Goal: Task Accomplishment & Management: Manage account settings

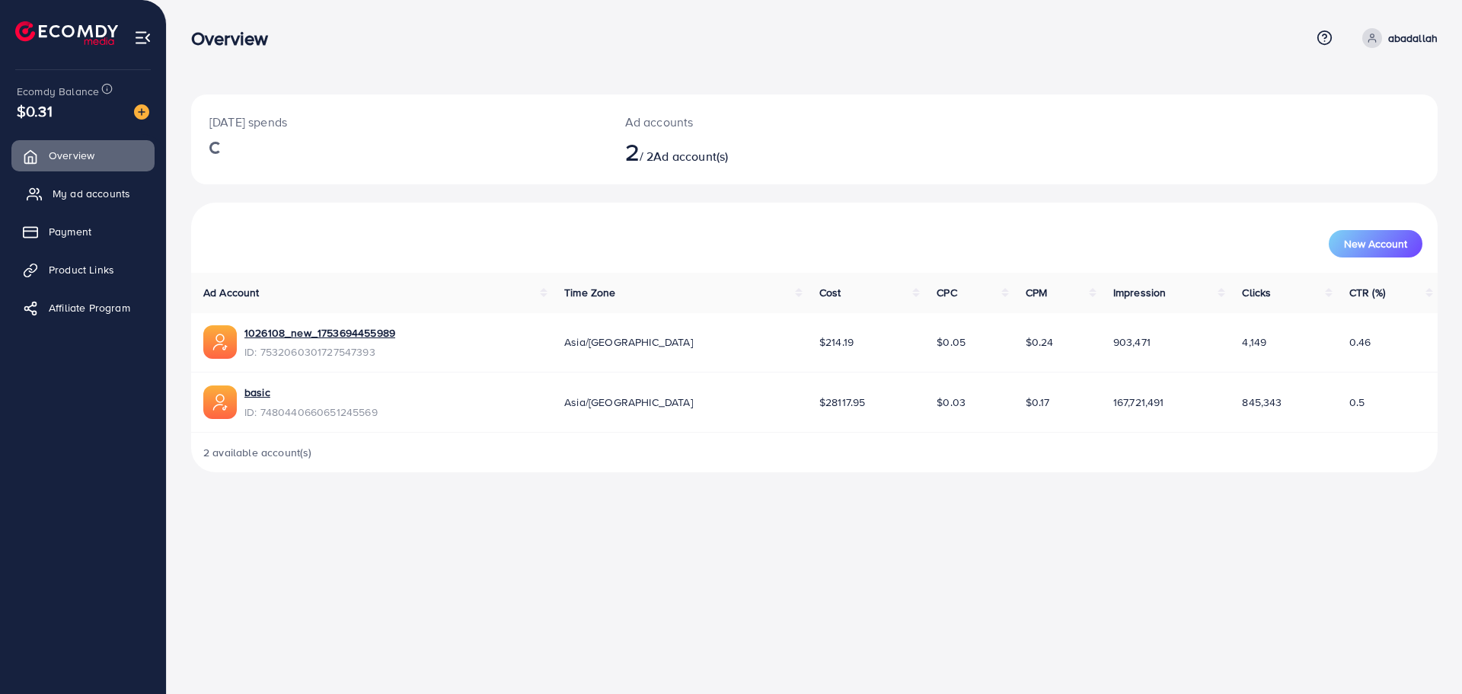
click at [113, 199] on span "My ad accounts" at bounding box center [92, 193] width 78 height 15
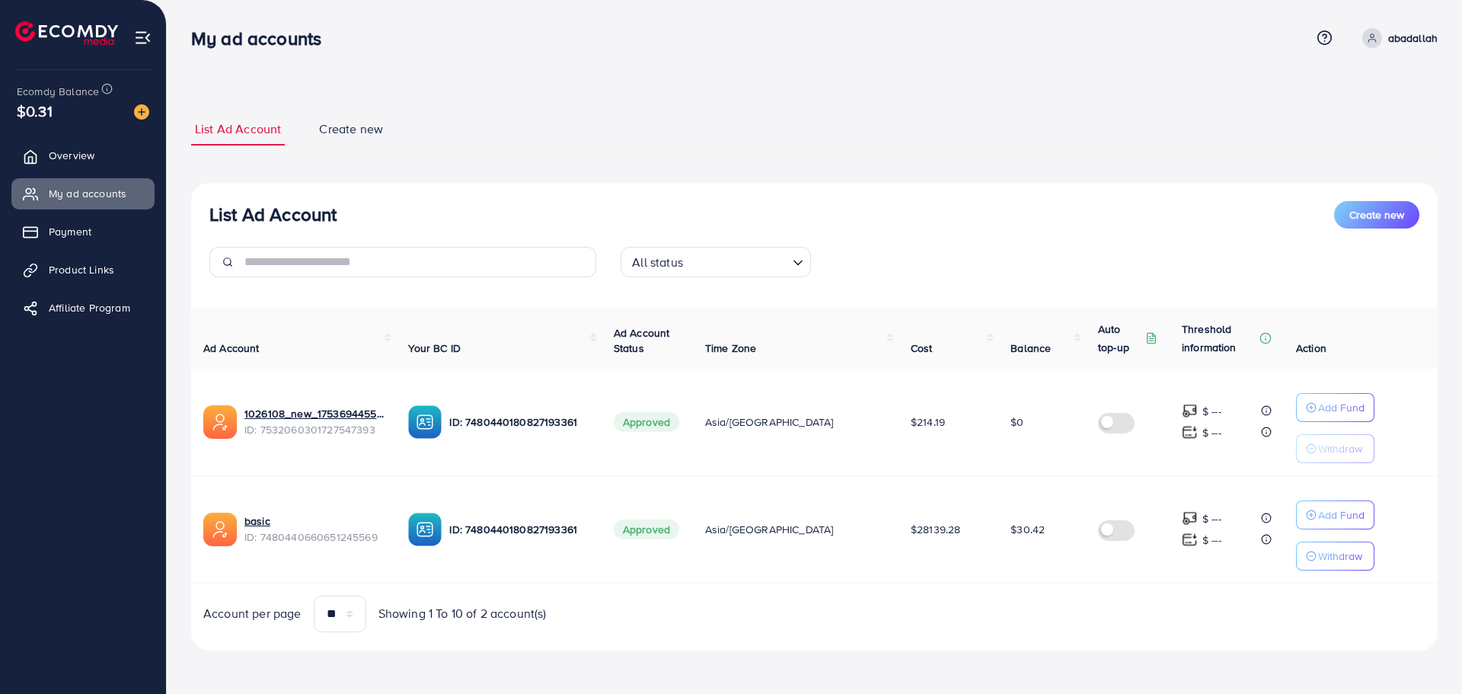
click at [11, 178] on link "My ad accounts" at bounding box center [82, 193] width 143 height 30
click at [1148, 169] on div "List Ad Account Create new List Ad Account Create new All status Loading... Ad …" at bounding box center [814, 382] width 1247 height 538
drag, startPoint x: 874, startPoint y: 123, endPoint x: 1139, endPoint y: 638, distance: 579.1
click at [1139, 638] on div "List Ad Account Create new List Ad Account Create new All status Loading... Ad …" at bounding box center [814, 382] width 1247 height 538
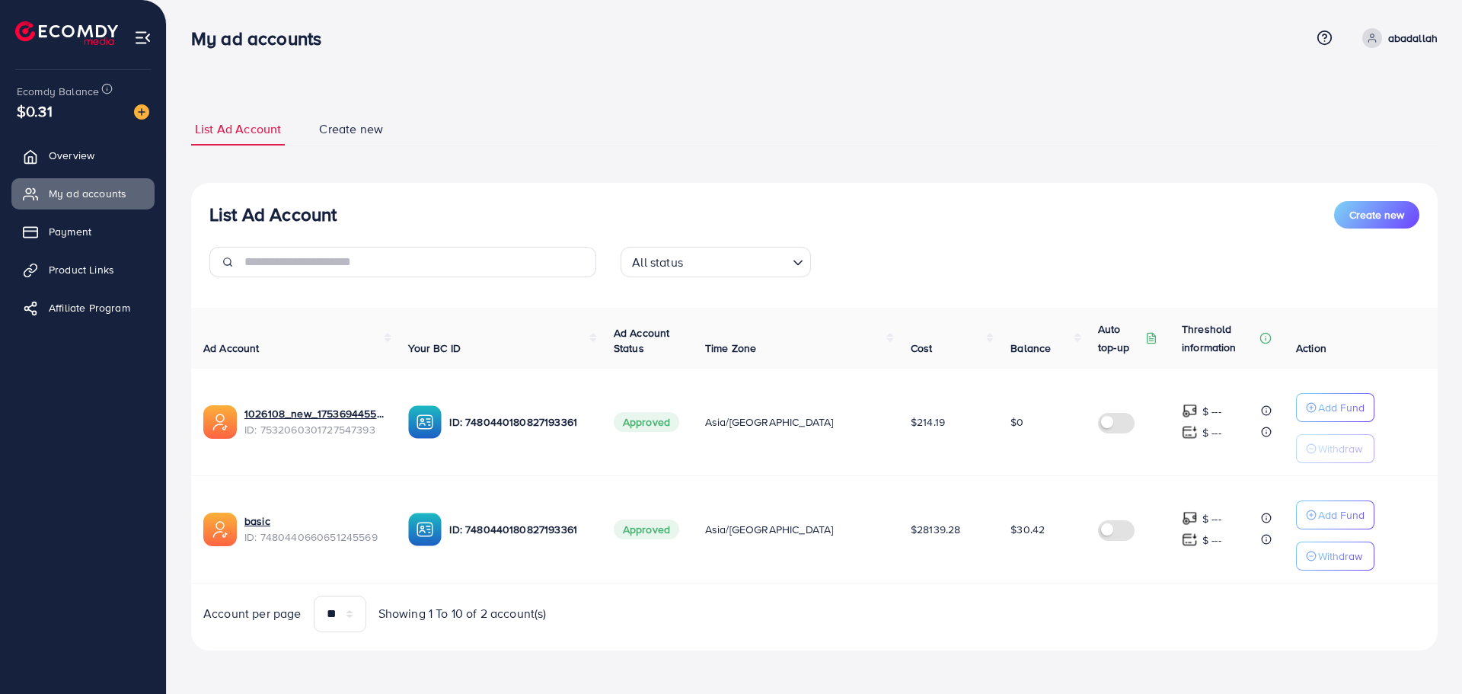
click at [1139, 638] on div "List Ad Account Create new All status Loading... Ad Account Your BC ID Ad Accou…" at bounding box center [814, 417] width 1247 height 468
drag, startPoint x: 1200, startPoint y: 652, endPoint x: 171, endPoint y: 22, distance: 1205.9
click at [171, 22] on div "List Ad Account Create new List Ad Account Create new All status Loading... Ad …" at bounding box center [815, 346] width 1296 height 693
click at [171, 21] on div "List Ad Account Create new List Ad Account Create new All status Loading... Ad …" at bounding box center [815, 346] width 1296 height 693
drag, startPoint x: 177, startPoint y: 14, endPoint x: 1215, endPoint y: 570, distance: 1176.7
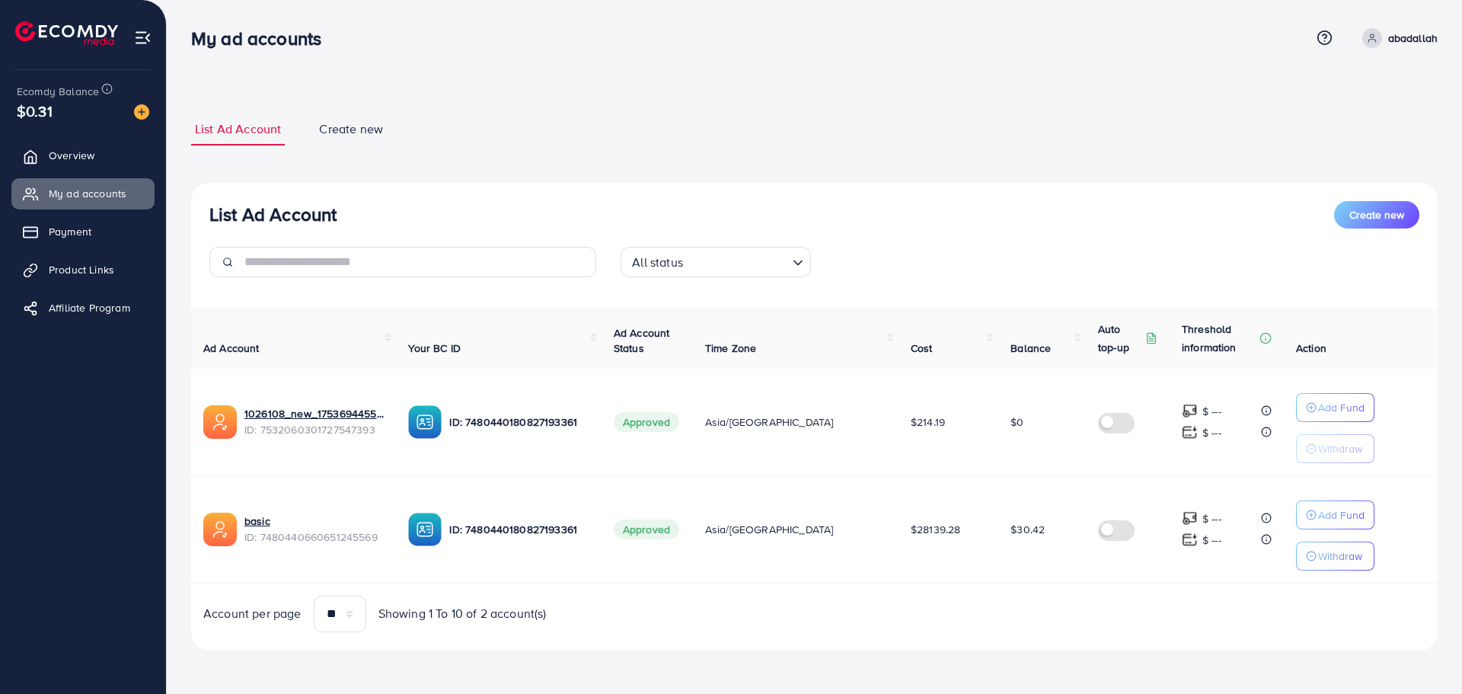
click at [1215, 570] on div "List Ad Account Create new List Ad Account Create new All status Loading... Ad …" at bounding box center [815, 346] width 1296 height 693
click at [1215, 570] on td "$ --- $ ---" at bounding box center [1227, 528] width 114 height 107
drag, startPoint x: 1216, startPoint y: 580, endPoint x: 196, endPoint y: 33, distance: 1157.3
click at [196, 33] on div "My ad accounts Help Center Contact Support Term and policy About Us abadallah P…" at bounding box center [731, 346] width 1462 height 693
click at [148, 8] on li at bounding box center [143, 35] width 18 height 61
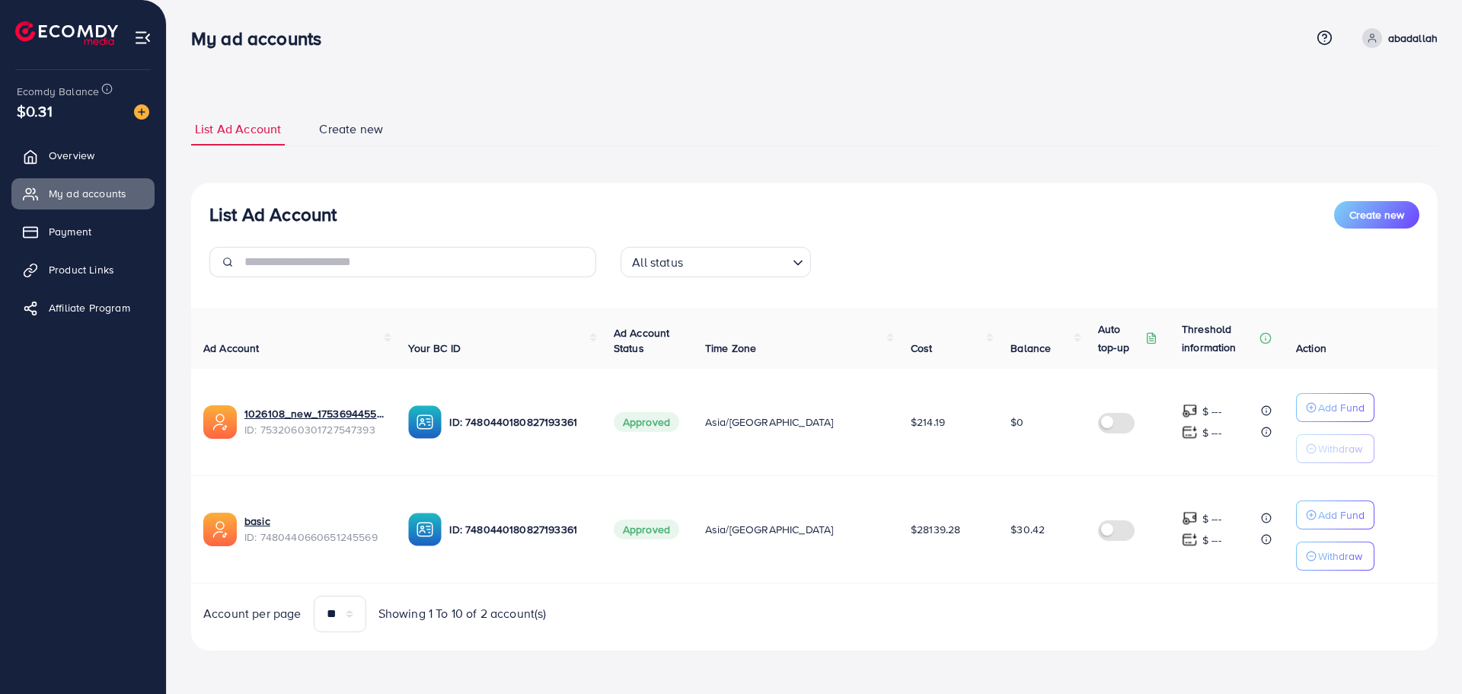
drag, startPoint x: 136, startPoint y: 4, endPoint x: 1265, endPoint y: 615, distance: 1284.5
click at [1265, 615] on div "My ad accounts Help Center Contact Support Term and policy About Us abadallah P…" at bounding box center [731, 346] width 1462 height 693
click at [1265, 615] on div "Account per page ** ** ** *** Showing 1 To 10 of 2 account(s)" at bounding box center [814, 614] width 1271 height 37
drag, startPoint x: 1164, startPoint y: 586, endPoint x: 188, endPoint y: 43, distance: 1116.3
click at [188, 43] on div "My ad accounts Help Center Contact Support Term and policy About Us abadallah P…" at bounding box center [731, 346] width 1462 height 693
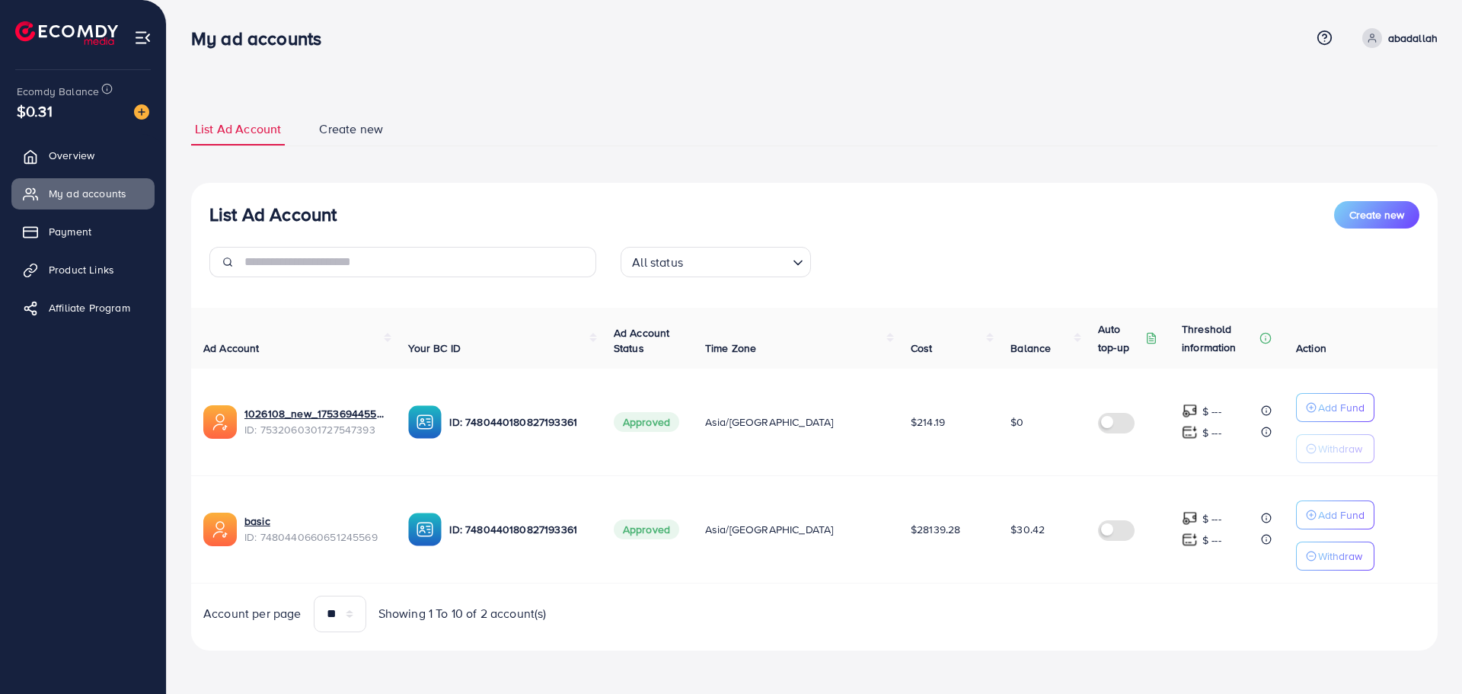
click at [188, 43] on div "My ad accounts" at bounding box center [262, 38] width 167 height 22
drag, startPoint x: 187, startPoint y: 31, endPoint x: 1051, endPoint y: 688, distance: 1085.6
click at [1051, 688] on div "My ad accounts Help Center Contact Support Term and policy About Us abadallah P…" at bounding box center [731, 346] width 1462 height 693
click at [1050, 662] on div "List Ad Account Create new List Ad Account Create new All status Loading... Ad …" at bounding box center [814, 381] width 1247 height 574
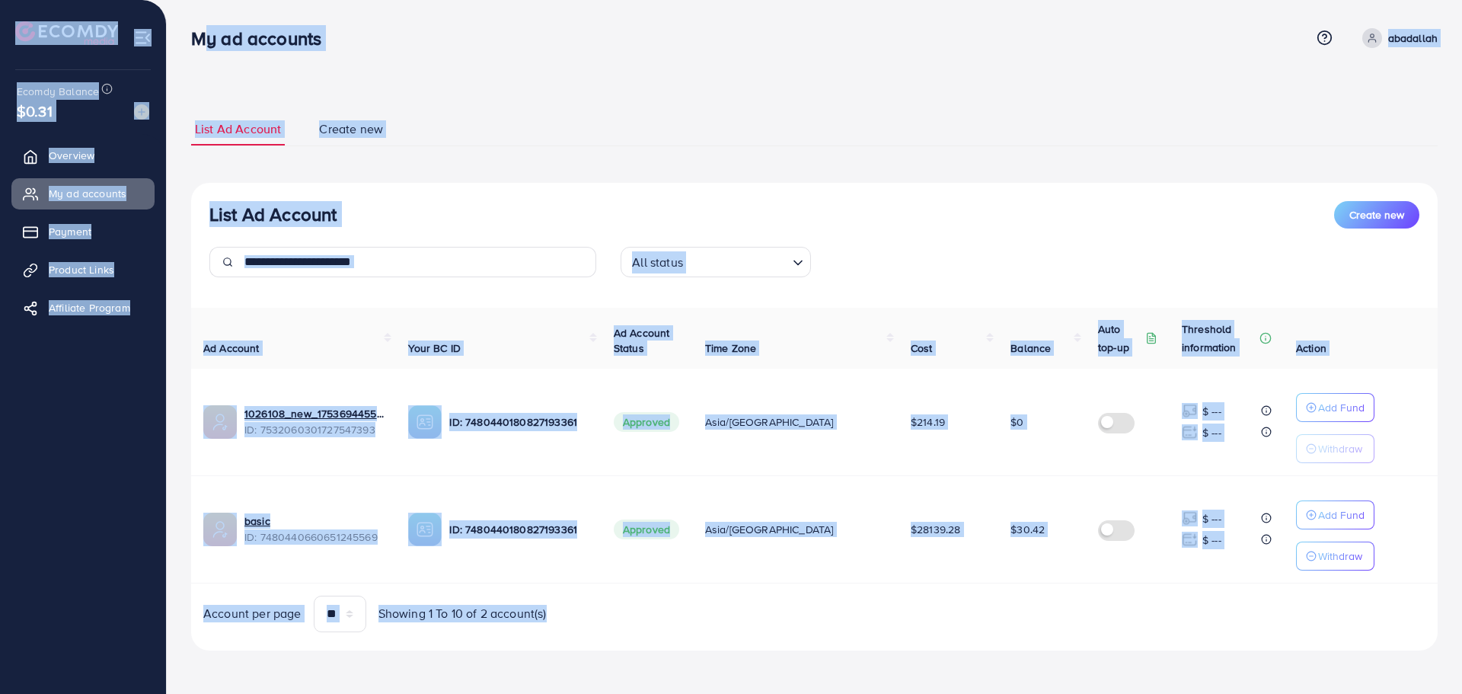
drag, startPoint x: 871, startPoint y: 592, endPoint x: 184, endPoint y: 38, distance: 881.8
click at [184, 38] on div "My ad accounts Help Center Contact Support Term and policy About Us abadallah P…" at bounding box center [731, 346] width 1462 height 693
click at [184, 38] on div "My ad accounts" at bounding box center [262, 38] width 167 height 22
drag, startPoint x: 184, startPoint y: 24, endPoint x: 944, endPoint y: 615, distance: 964.0
click at [944, 615] on div "List Ad Account Create new List Ad Account Create new All status Loading... Ad …" at bounding box center [815, 346] width 1296 height 693
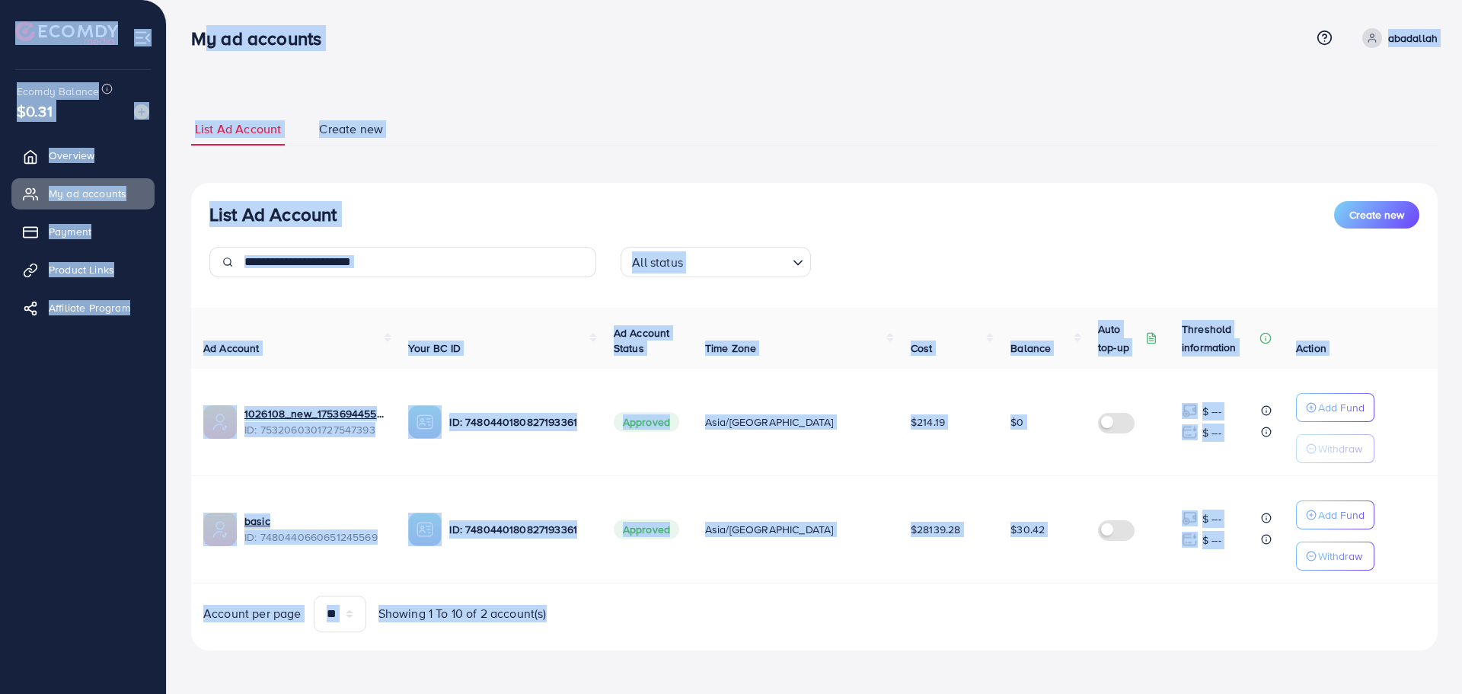
click at [944, 615] on div "Account per page ** ** ** *** Showing 1 To 10 of 2 account(s)" at bounding box center [814, 614] width 1271 height 37
drag, startPoint x: 866, startPoint y: 584, endPoint x: 197, endPoint y: 51, distance: 855.3
click at [197, 51] on div "My ad accounts Help Center Contact Support Term and policy About Us abadallah P…" at bounding box center [731, 346] width 1462 height 693
click at [189, 35] on div "My ad accounts" at bounding box center [262, 38] width 167 height 22
drag, startPoint x: 189, startPoint y: 26, endPoint x: 862, endPoint y: 587, distance: 876.6
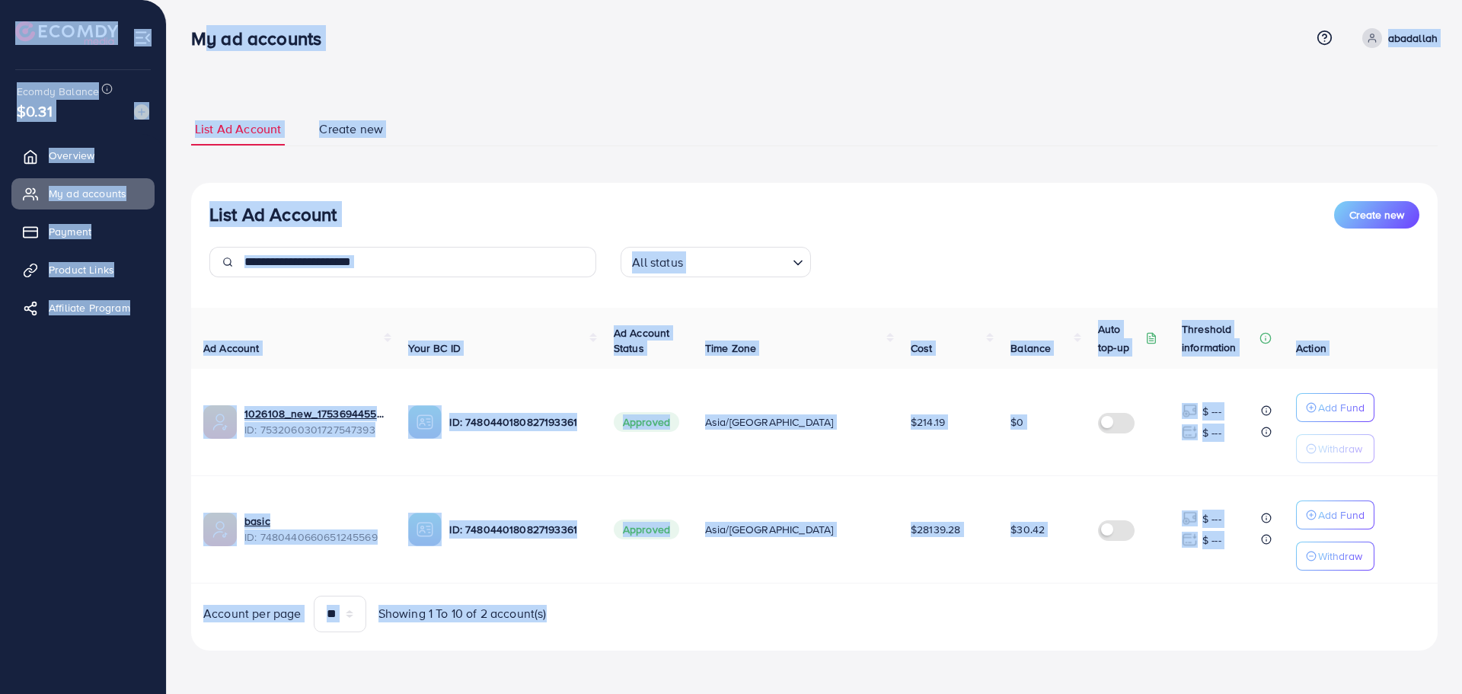
click at [862, 587] on div "List Ad Account Create new List Ad Account Create new All status Loading... Ad …" at bounding box center [815, 346] width 1296 height 693
click at [862, 587] on div "Ad Account Your BC ID Ad Account Status Time Zone Cost Balance Auto top-up Thre…" at bounding box center [814, 470] width 1247 height 324
drag, startPoint x: 868, startPoint y: 599, endPoint x: 184, endPoint y: 42, distance: 882.4
click at [184, 42] on div "My ad accounts Help Center Contact Support Term and policy About Us abadallah P…" at bounding box center [731, 346] width 1462 height 693
click at [185, 42] on div "My ad accounts" at bounding box center [262, 38] width 167 height 22
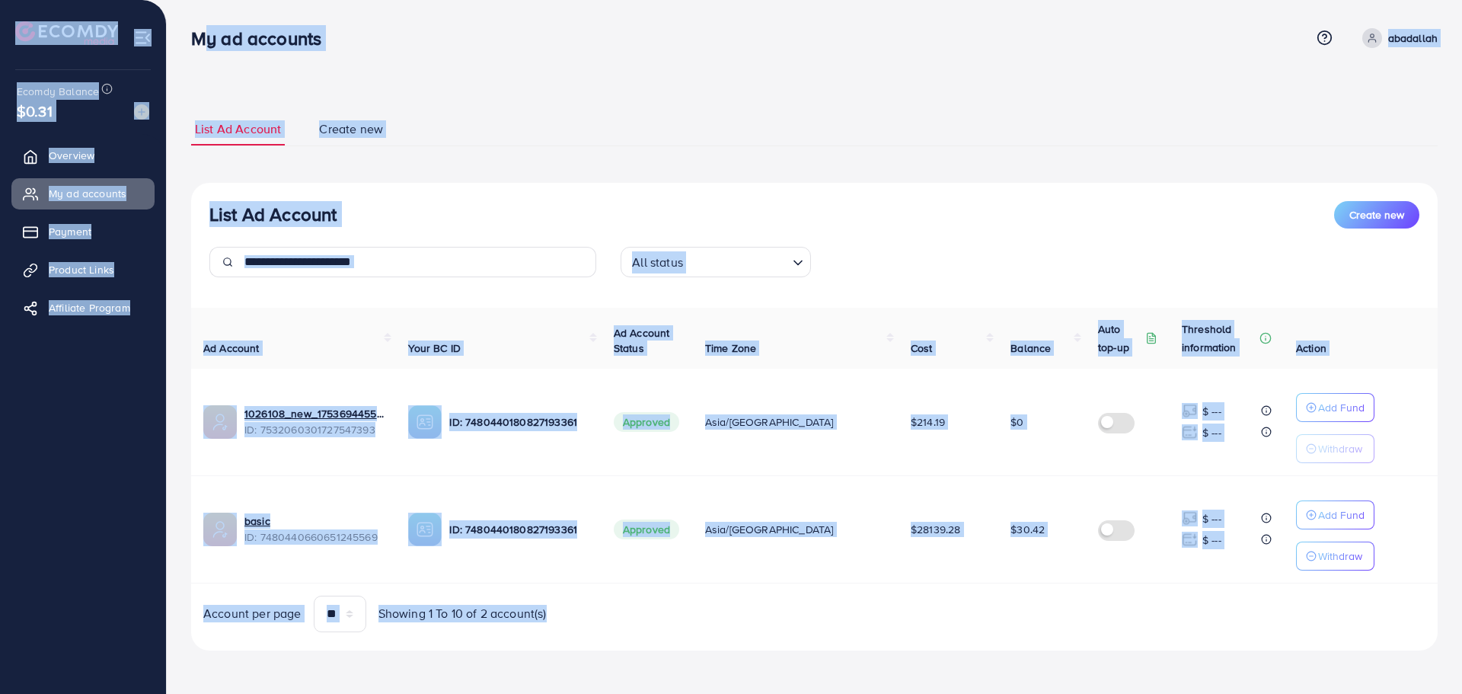
drag, startPoint x: 190, startPoint y: 20, endPoint x: 1001, endPoint y: 598, distance: 996.1
click at [996, 595] on div "List Ad Account Create new List Ad Account Create new All status Loading... Ad …" at bounding box center [815, 346] width 1296 height 693
click at [1018, 610] on div "Account per page ** ** ** *** Showing 1 To 10 of 2 account(s)" at bounding box center [814, 614] width 1271 height 37
drag, startPoint x: 996, startPoint y: 605, endPoint x: 190, endPoint y: 33, distance: 988.9
click at [190, 33] on div "My ad accounts Help Center Contact Support Term and policy About Us abadallah P…" at bounding box center [731, 346] width 1462 height 693
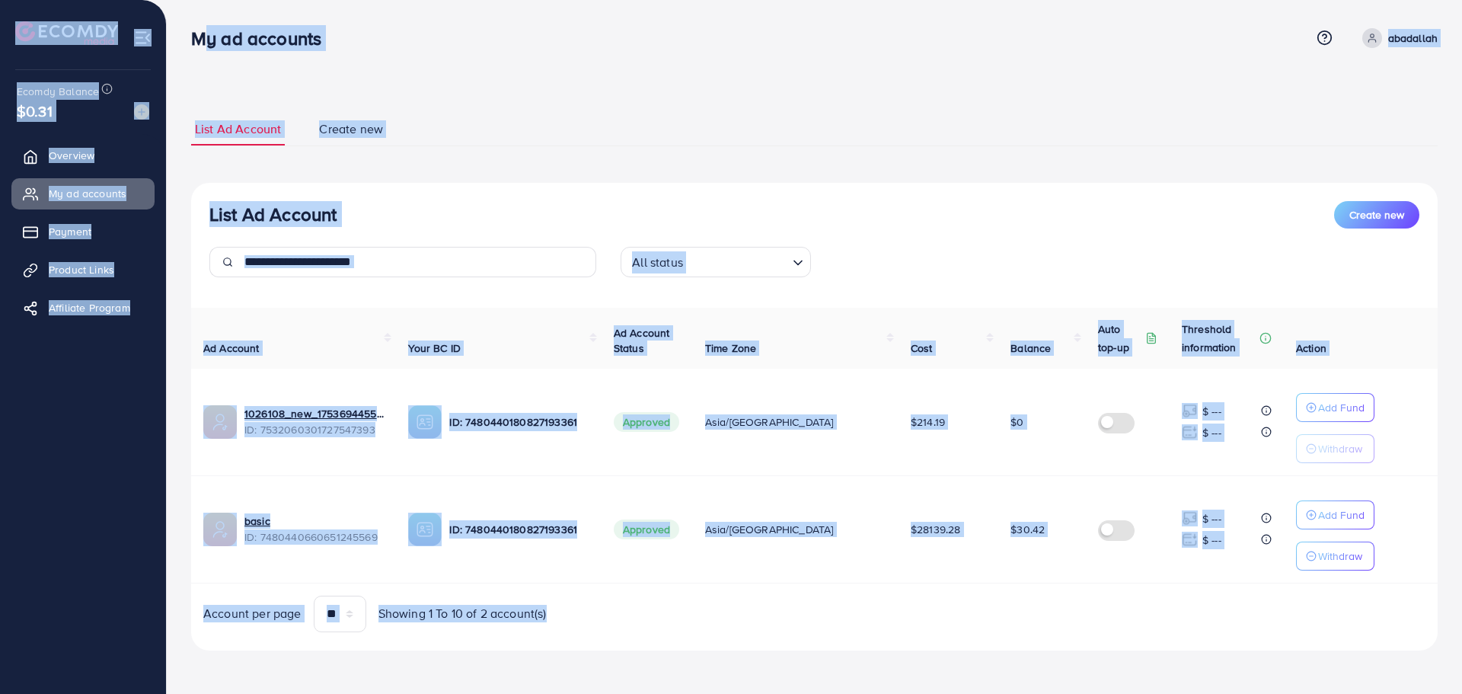
click at [190, 33] on div "My ad accounts" at bounding box center [262, 38] width 167 height 22
drag, startPoint x: 1022, startPoint y: 612, endPoint x: 196, endPoint y: 57, distance: 995.2
click at [196, 57] on div "My ad accounts Help Center Contact Support Term and policy About Us abadallah P…" at bounding box center [731, 346] width 1462 height 693
click at [196, 57] on div "My ad accounts Help Center Contact Support Term and policy About Us abadallah P…" at bounding box center [814, 38] width 1247 height 41
drag, startPoint x: 193, startPoint y: 53, endPoint x: 1155, endPoint y: 621, distance: 1116.9
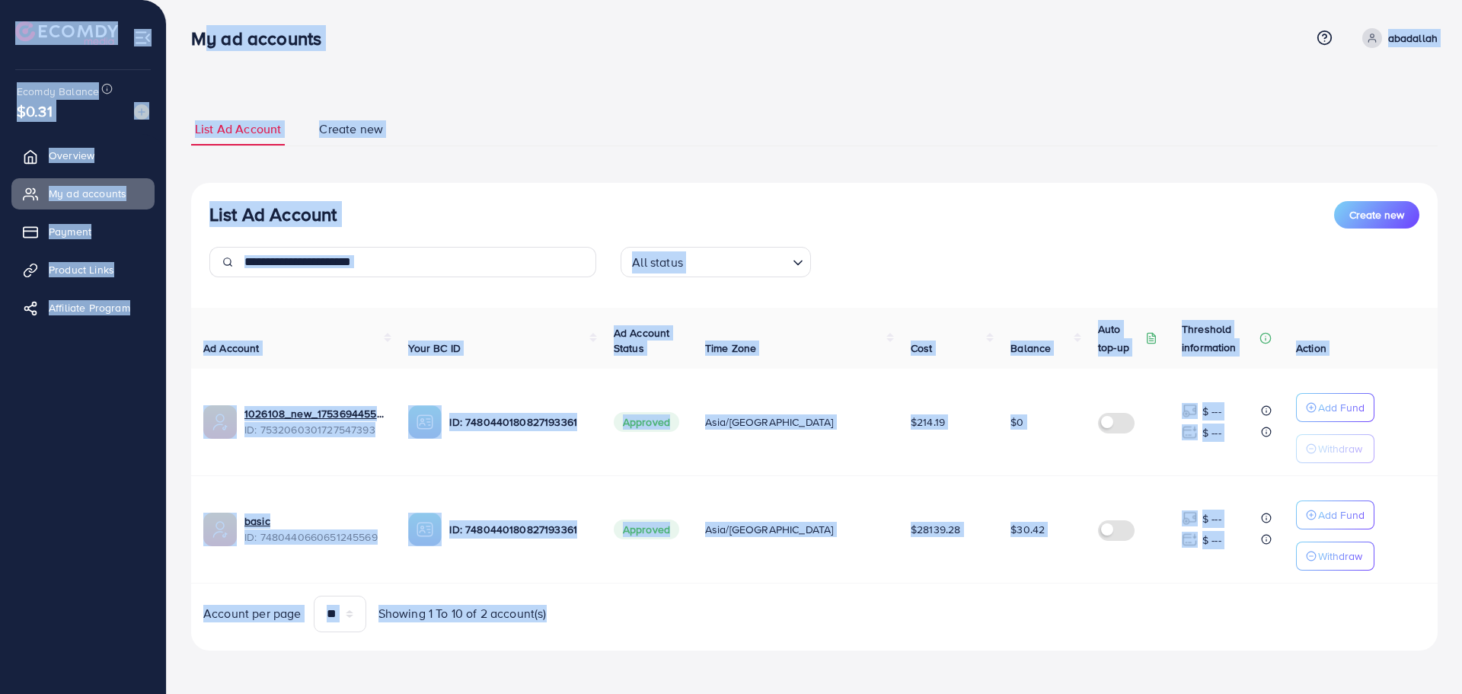
click at [1155, 623] on div "My ad accounts Help Center Contact Support Term and policy About Us abadallah P…" at bounding box center [731, 346] width 1462 height 693
click at [1155, 620] on div "Account per page ** ** ** *** Showing 1 To 10 of 2 account(s)" at bounding box center [814, 614] width 1271 height 37
drag, startPoint x: 994, startPoint y: 529, endPoint x: 190, endPoint y: 40, distance: 941.3
click at [190, 40] on div "My ad accounts Help Center Contact Support Term and policy About Us abadallah P…" at bounding box center [731, 346] width 1462 height 693
click at [190, 40] on div "My ad accounts" at bounding box center [262, 38] width 167 height 22
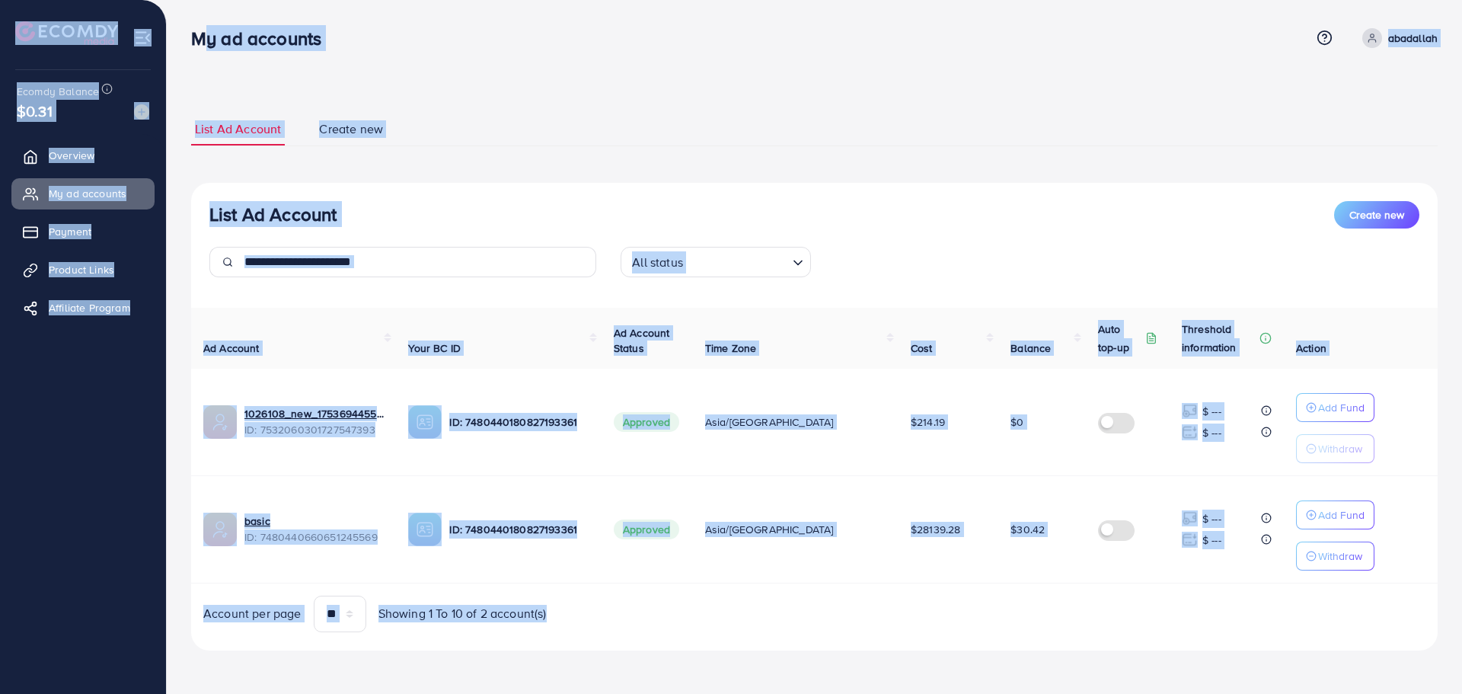
drag, startPoint x: 191, startPoint y: 36, endPoint x: 1244, endPoint y: 594, distance: 1191.5
click at [1244, 594] on div "My ad accounts Help Center Contact Support Term and policy About Us abadallah P…" at bounding box center [731, 346] width 1462 height 693
click at [1245, 592] on div "Ad Account Your BC ID Ad Account Status Time Zone Cost Balance Auto top-up Thre…" at bounding box center [814, 470] width 1247 height 324
click at [1244, 588] on div "Ad Account Your BC ID Ad Account Status Time Zone Cost Balance Auto top-up Thre…" at bounding box center [814, 470] width 1247 height 324
drag, startPoint x: 1155, startPoint y: 562, endPoint x: 190, endPoint y: 49, distance: 1092.4
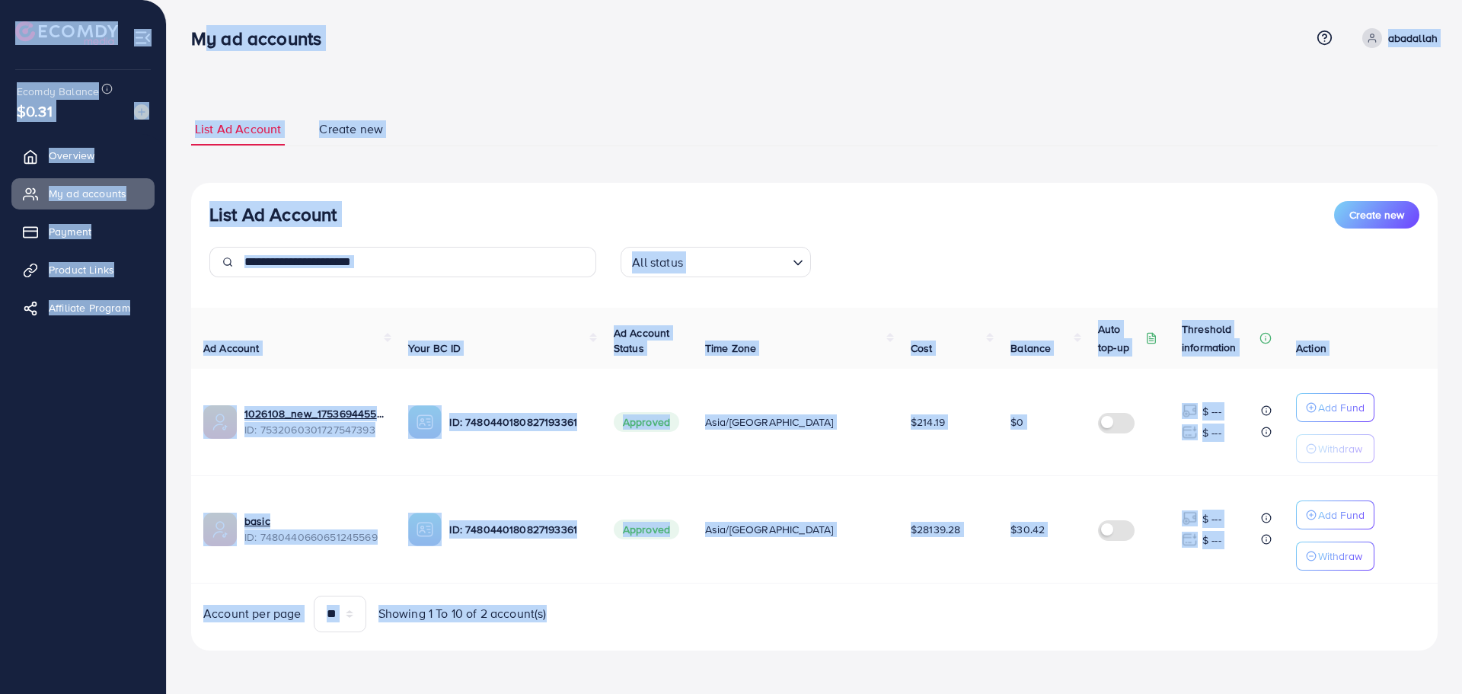
click at [190, 49] on div "My ad accounts Help Center Contact Support Term and policy About Us abadallah P…" at bounding box center [731, 346] width 1462 height 693
click at [189, 34] on div "My ad accounts" at bounding box center [262, 38] width 167 height 22
drag, startPoint x: 186, startPoint y: 27, endPoint x: 1462, endPoint y: 730, distance: 1456.3
click at [1462, 693] on html "My ad accounts Help Center Contact Support Term and policy About Us abadallah P…" at bounding box center [731, 347] width 1462 height 694
click at [1056, 603] on div "Account per page ** ** ** *** Showing 1 To 10 of 2 account(s)" at bounding box center [814, 614] width 1271 height 37
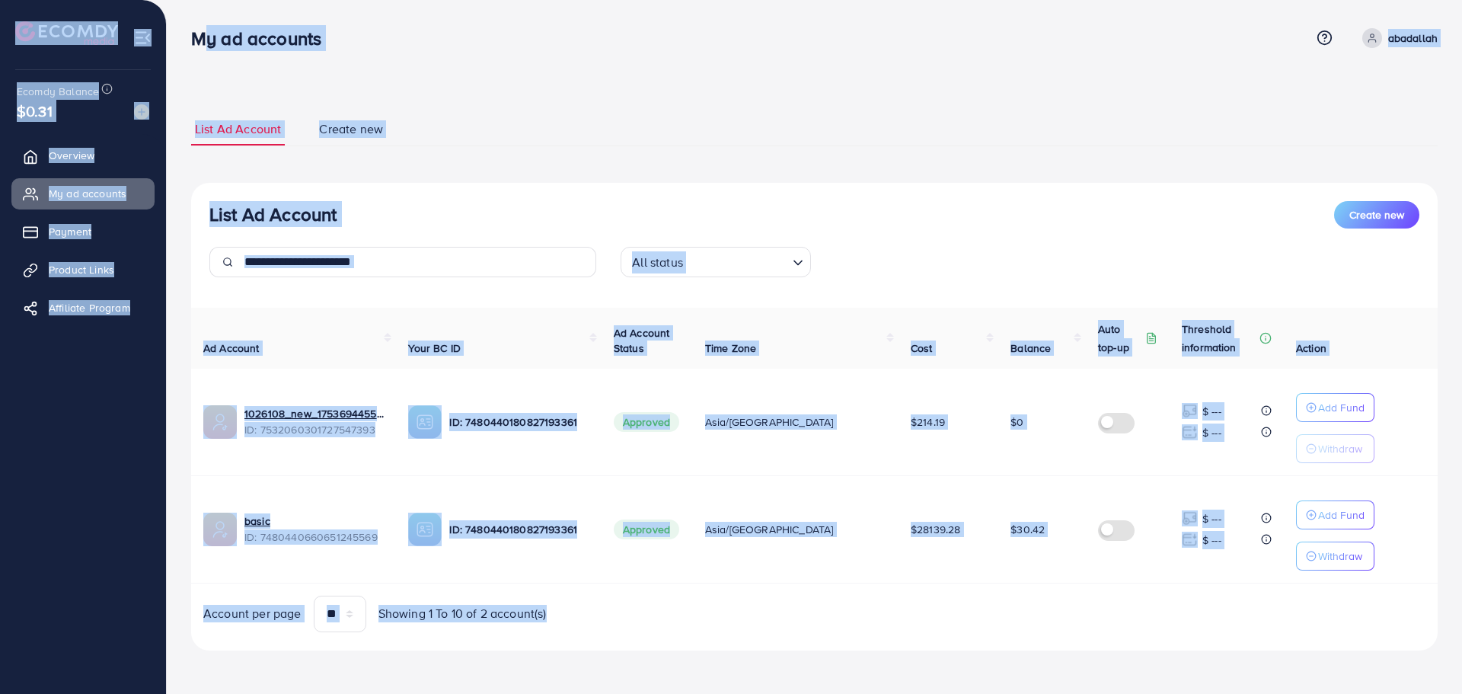
drag, startPoint x: 919, startPoint y: 583, endPoint x: 191, endPoint y: 48, distance: 903.2
click at [191, 48] on div "My ad accounts Help Center Contact Support Term and policy About Us abadallah P…" at bounding box center [731, 346] width 1462 height 693
click at [191, 48] on h3 "My ad accounts" at bounding box center [262, 38] width 142 height 22
drag, startPoint x: 185, startPoint y: 40, endPoint x: 970, endPoint y: 628, distance: 981.5
click at [970, 628] on div "My ad accounts Help Center Contact Support Term and policy About Us abadallah P…" at bounding box center [731, 346] width 1462 height 693
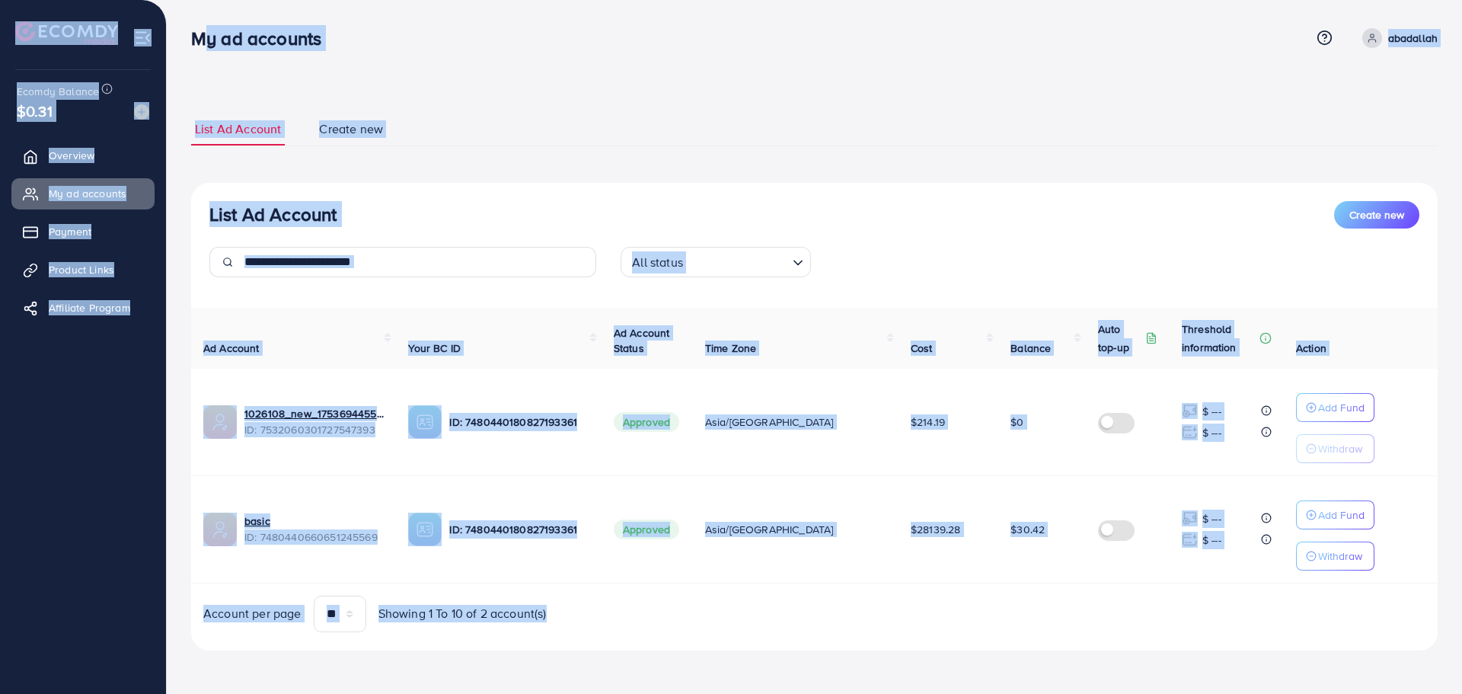
click at [970, 628] on div "Account per page ** ** ** *** Showing 1 To 10 of 2 account(s)" at bounding box center [814, 614] width 1271 height 37
drag, startPoint x: 958, startPoint y: 609, endPoint x: 193, endPoint y: 63, distance: 939.3
click at [193, 63] on div "My ad accounts Help Center Contact Support Term and policy About Us abadallah P…" at bounding box center [731, 346] width 1462 height 693
click at [193, 63] on nav "My ad accounts Help Center Contact Support Term and policy About Us abadallah P…" at bounding box center [814, 38] width 1247 height 54
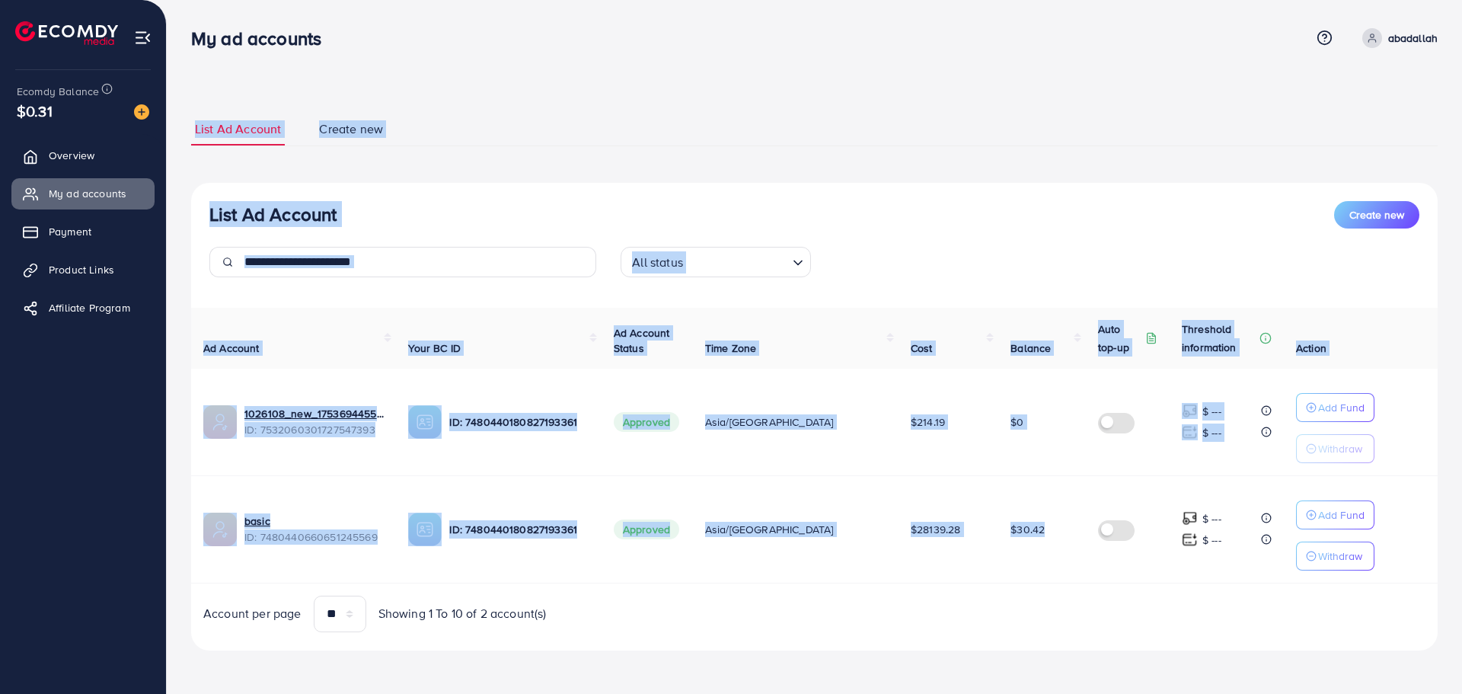
drag, startPoint x: 189, startPoint y: 53, endPoint x: 1091, endPoint y: 580, distance: 1044.2
click at [1091, 580] on div "List Ad Account Create new List Ad Account Create new All status Loading... Ad …" at bounding box center [815, 346] width 1296 height 693
click at [1063, 340] on th "Balance" at bounding box center [1043, 338] width 88 height 61
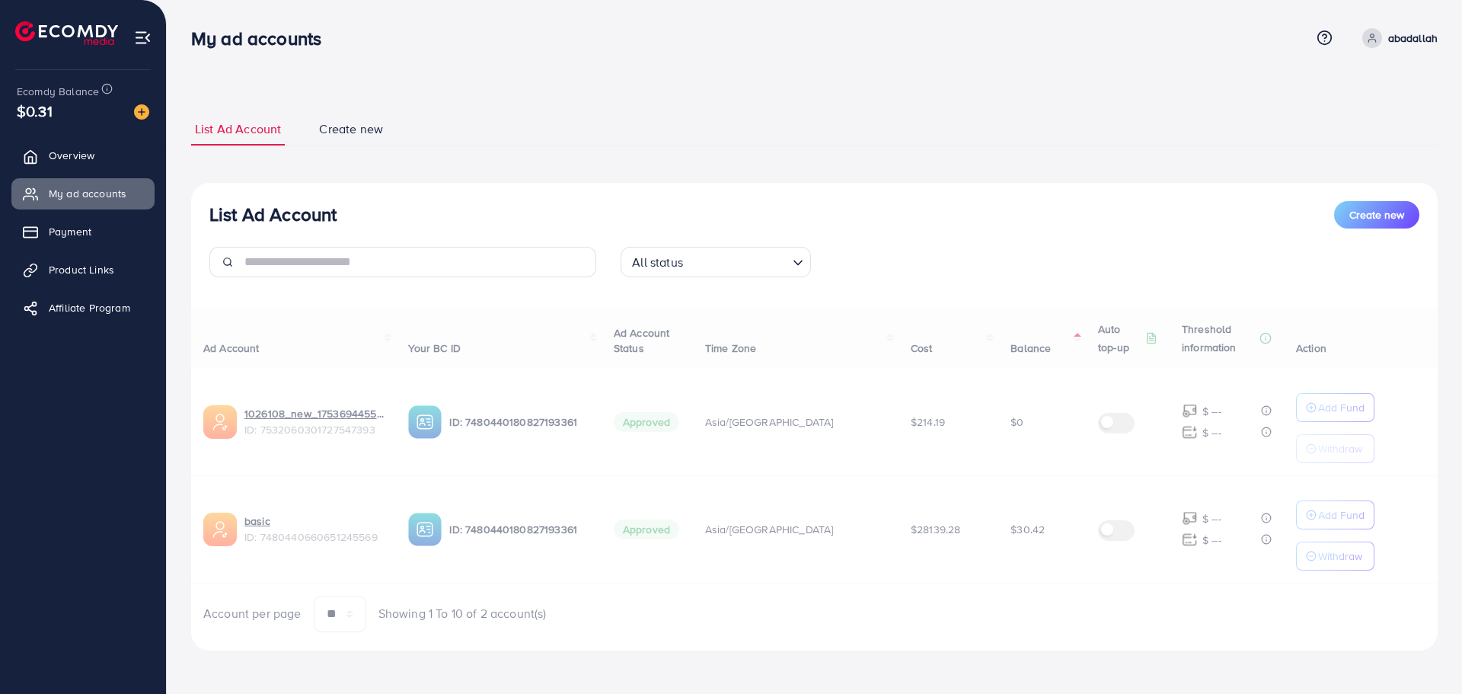
click at [1071, 636] on div "List Ad Account Create new All status Loading... Ad Account Your BC ID Ad Accou…" at bounding box center [814, 417] width 1247 height 468
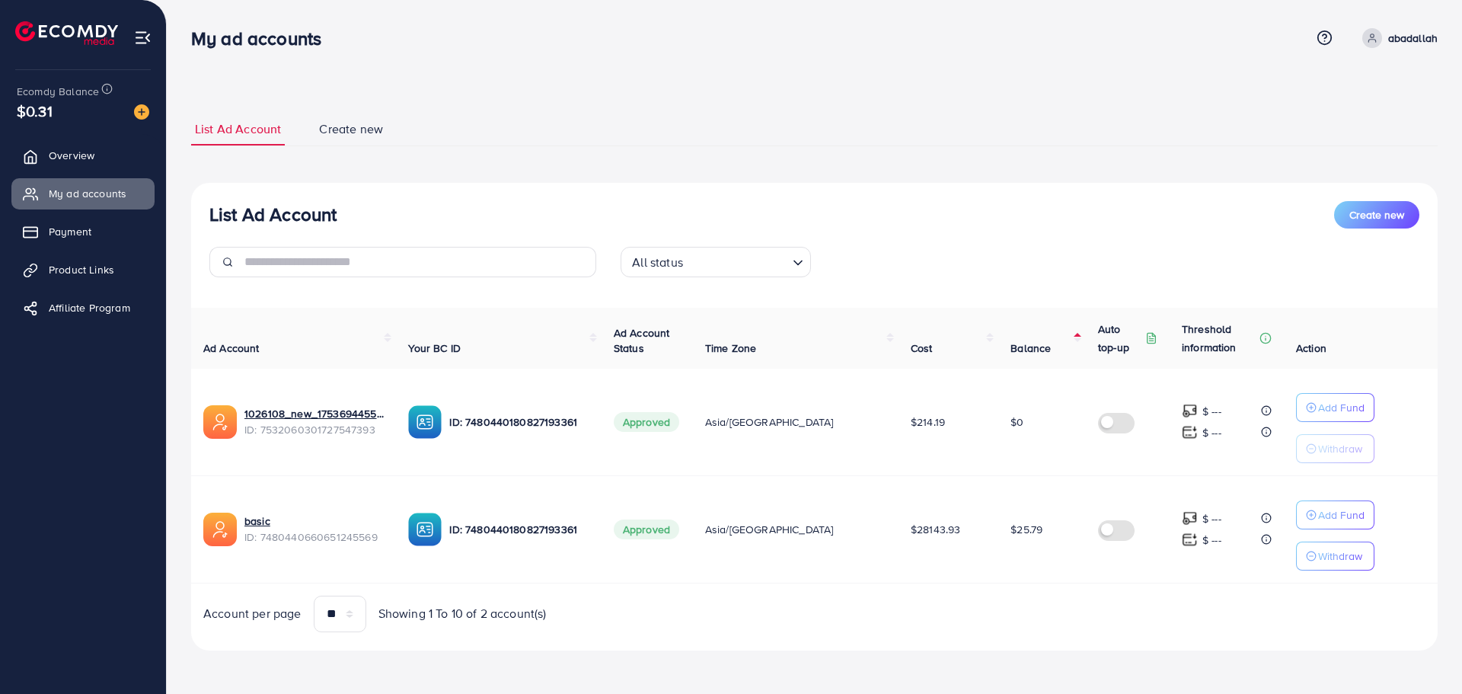
click at [1068, 620] on div "Account per page ** ** ** *** Showing 1 To 10 of 2 account(s)" at bounding box center [814, 614] width 1271 height 37
drag, startPoint x: 1141, startPoint y: 645, endPoint x: 185, endPoint y: 40, distance: 1131.2
click at [185, 40] on div "My ad accounts Help Center Contact Support Term and policy About Us abadallah P…" at bounding box center [731, 346] width 1462 height 693
click at [185, 40] on div "My ad accounts" at bounding box center [262, 38] width 167 height 22
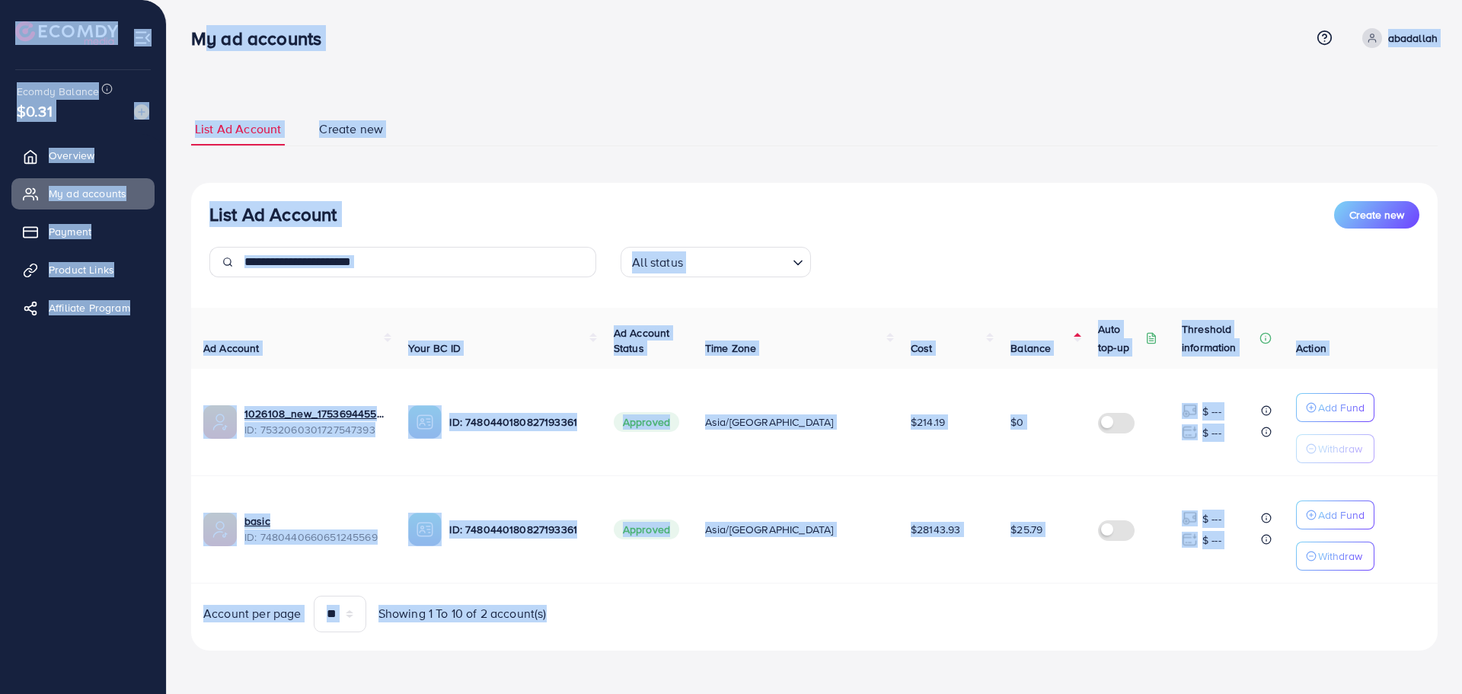
drag, startPoint x: 185, startPoint y: 40, endPoint x: 1171, endPoint y: 593, distance: 1130.1
click at [1171, 593] on div "My ad accounts Help Center Contact Support Term and policy About Us abadallah P…" at bounding box center [731, 346] width 1462 height 693
click at [1171, 593] on div "Ad Account Your BC ID Ad Account Status Time Zone Cost Balance Auto top-up Thre…" at bounding box center [814, 470] width 1247 height 324
drag, startPoint x: 1200, startPoint y: 638, endPoint x: 198, endPoint y: 24, distance: 1175.8
click at [198, 24] on div "My ad accounts Help Center Contact Support Term and policy About Us abadallah P…" at bounding box center [731, 346] width 1462 height 693
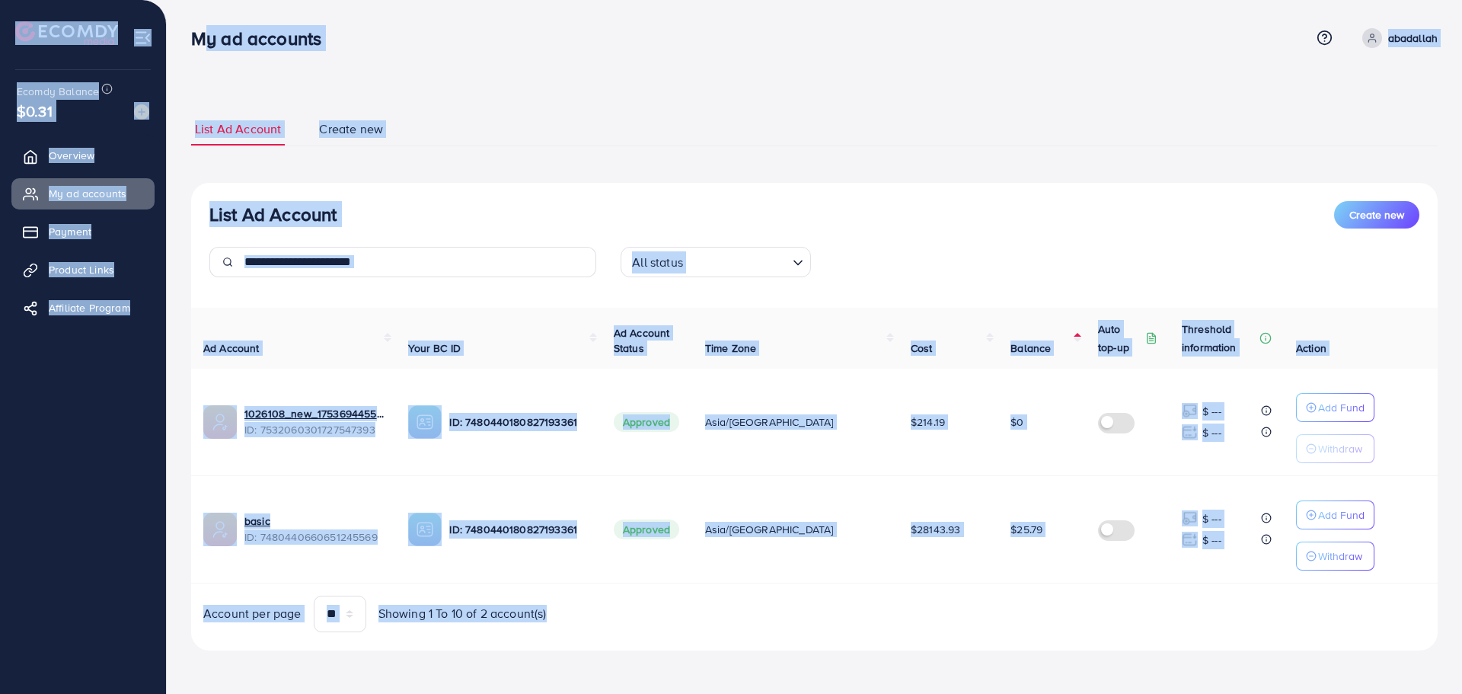
click at [198, 24] on div "My ad accounts Help Center Contact Support Term and policy About Us abadallah P…" at bounding box center [814, 38] width 1247 height 41
drag, startPoint x: 177, startPoint y: 21, endPoint x: 1211, endPoint y: 678, distance: 1224.9
click at [1219, 693] on html "My ad accounts Help Center Contact Support Term and policy About Us abadallah P…" at bounding box center [731, 347] width 1462 height 694
click at [1203, 660] on div "List Ad Account Create new List Ad Account Create new All status Loading... Ad …" at bounding box center [814, 381] width 1247 height 574
drag, startPoint x: 1203, startPoint y: 660, endPoint x: 187, endPoint y: 36, distance: 1193.3
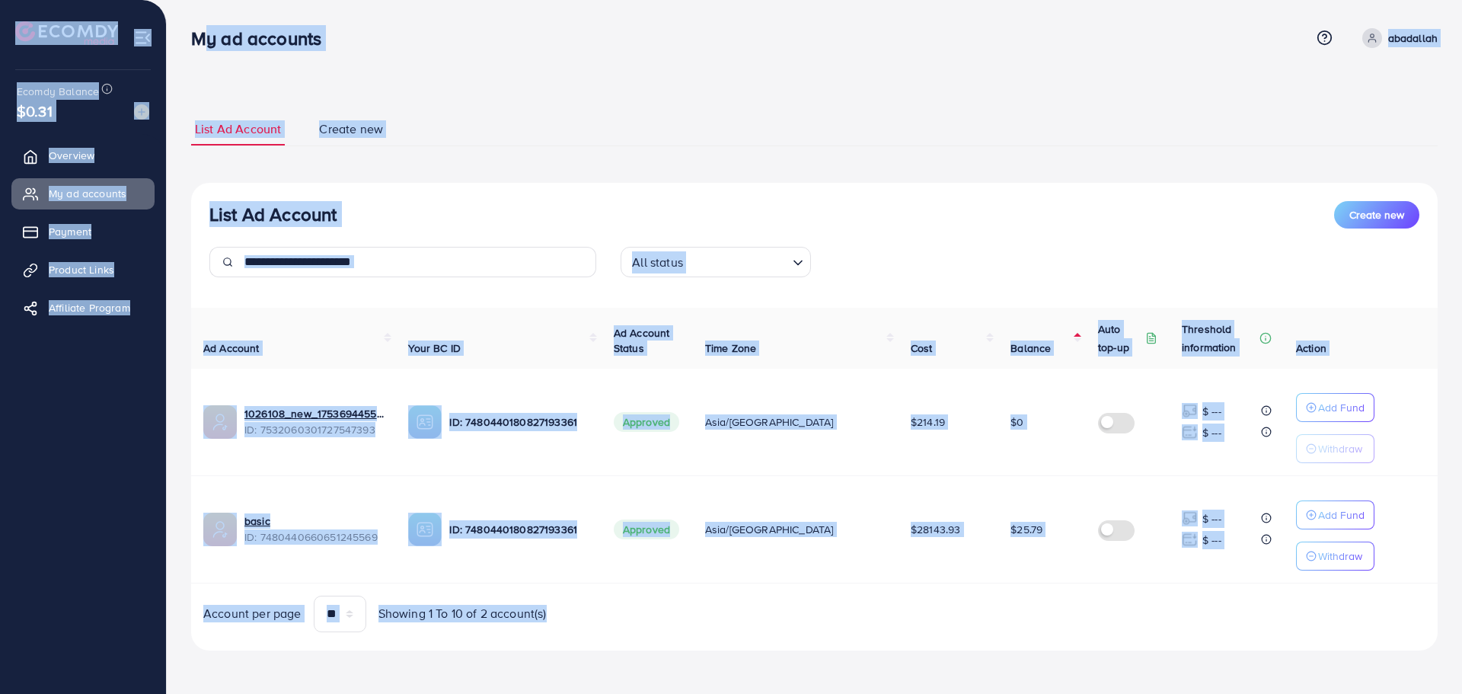
click at [187, 36] on div "My ad accounts Help Center Contact Support Term and policy About Us abadallah P…" at bounding box center [731, 346] width 1462 height 693
click at [187, 36] on div "My ad accounts" at bounding box center [262, 38] width 167 height 22
drag, startPoint x: 187, startPoint y: 34, endPoint x: 1157, endPoint y: 655, distance: 1152.4
click at [1157, 655] on div "My ad accounts Help Center Contact Support Term and policy About Us abadallah P…" at bounding box center [731, 346] width 1462 height 693
click at [1157, 655] on div "List Ad Account Create new List Ad Account Create new All status Loading... Ad …" at bounding box center [814, 381] width 1247 height 574
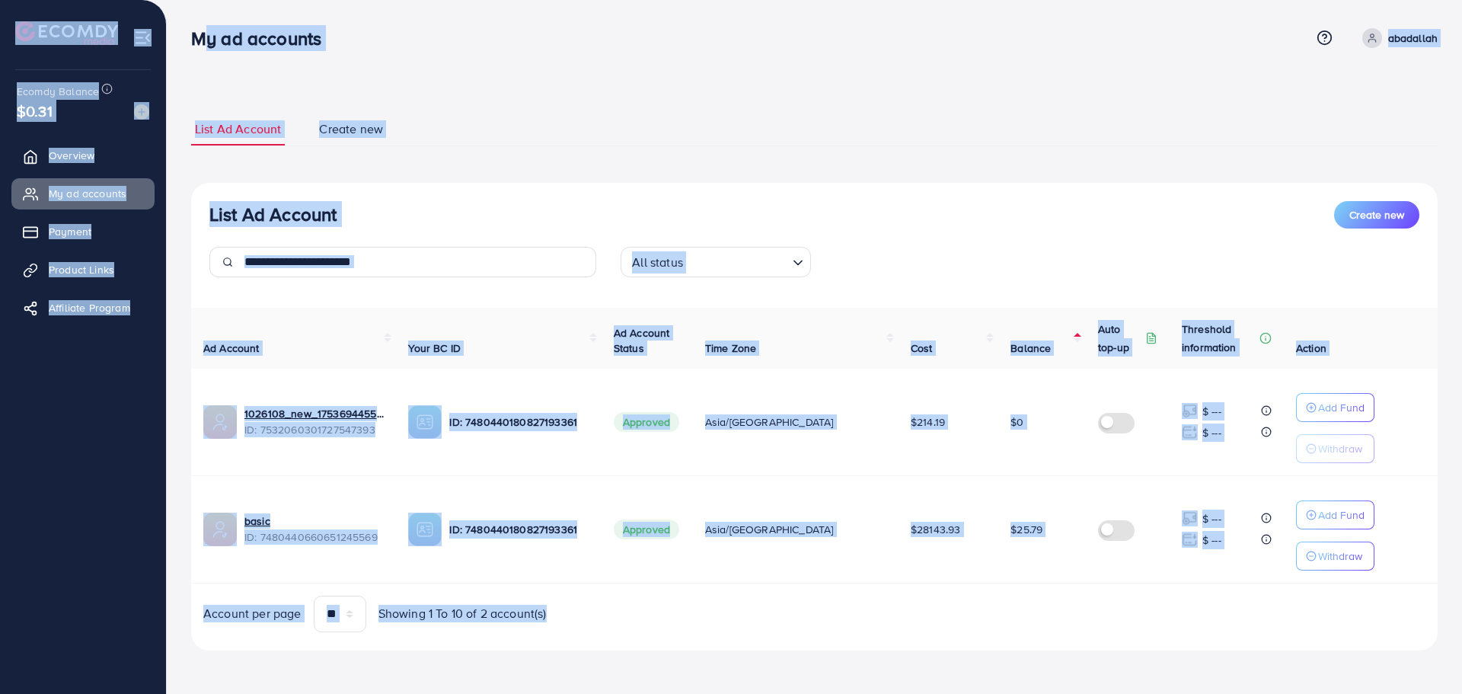
drag, startPoint x: 1162, startPoint y: 653, endPoint x: 181, endPoint y: 20, distance: 1166.9
click at [181, 20] on div "List Ad Account Create new List Ad Account Create new All status Loading... Ad …" at bounding box center [815, 346] width 1296 height 693
drag, startPoint x: 190, startPoint y: 28, endPoint x: 1133, endPoint y: 725, distance: 1172.6
click at [1133, 693] on html "My ad accounts Help Center Contact Support Term and policy About Us abadallah P…" at bounding box center [731, 347] width 1462 height 694
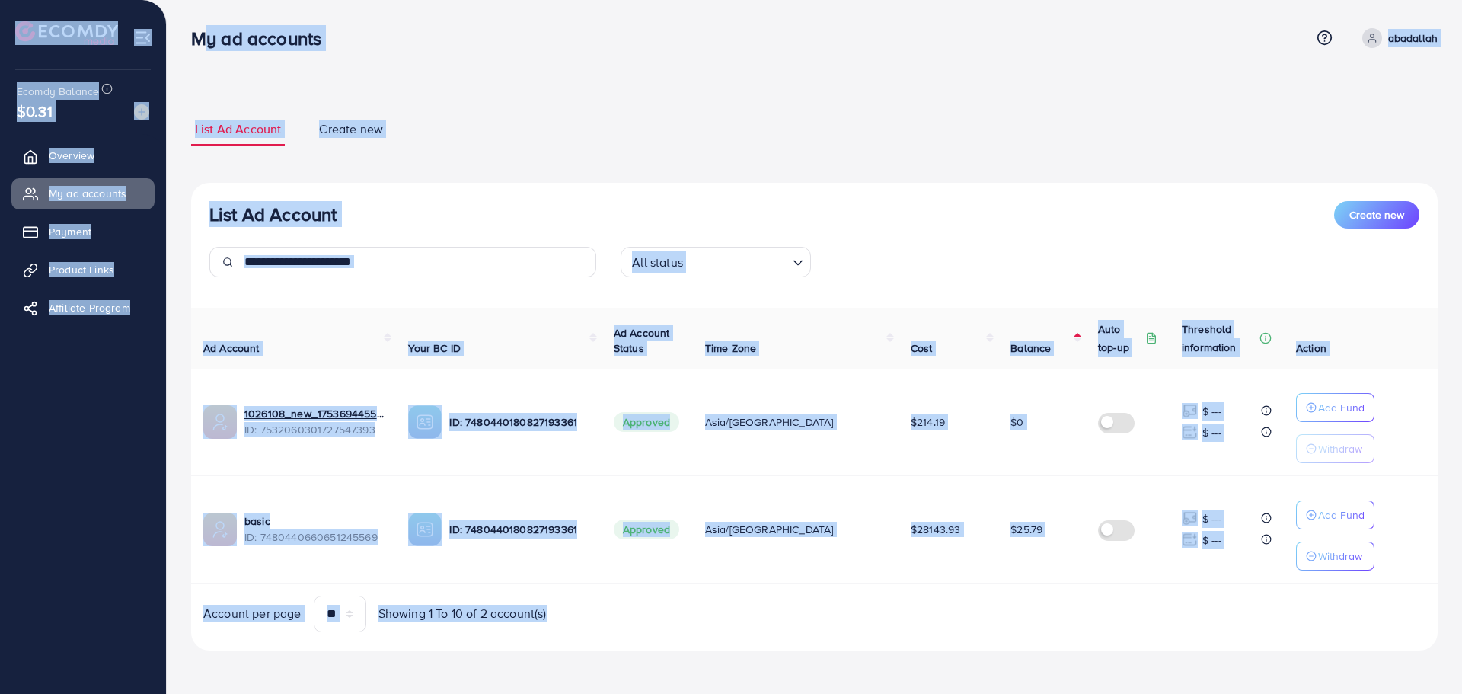
click at [1089, 636] on div "List Ad Account Create new All status Loading... Ad Account Your BC ID Ad Accou…" at bounding box center [814, 417] width 1247 height 468
drag, startPoint x: 1201, startPoint y: 666, endPoint x: 184, endPoint y: 34, distance: 1197.6
click at [184, 36] on div "My ad accounts Help Center Contact Support Term and policy About Us abadallah P…" at bounding box center [731, 346] width 1462 height 693
click at [184, 34] on div "My ad accounts" at bounding box center [262, 38] width 167 height 22
drag, startPoint x: 184, startPoint y: 27, endPoint x: 1056, endPoint y: 620, distance: 1055.0
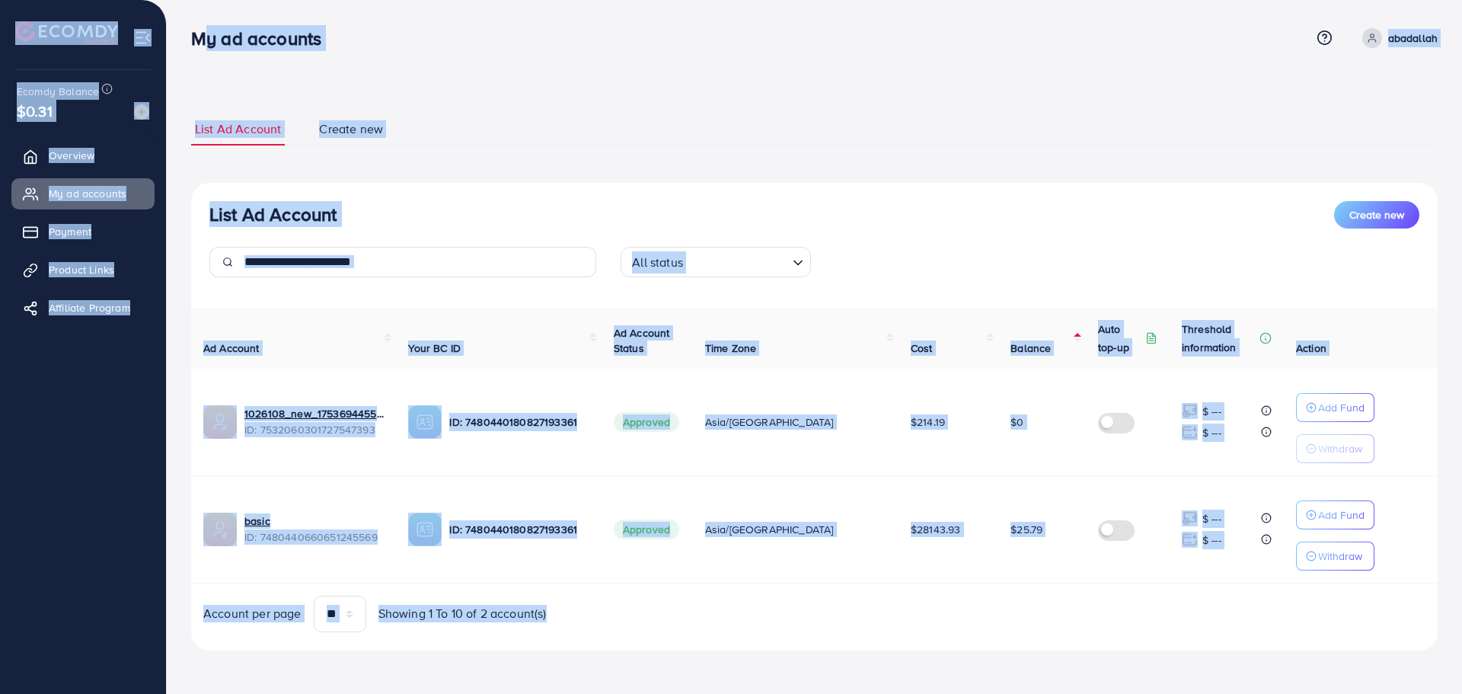
click at [1056, 620] on div "My ad accounts Help Center Contact Support Term and policy About Us abadallah P…" at bounding box center [731, 346] width 1462 height 693
click at [1056, 620] on div "Account per page ** ** ** *** Showing 1 To 10 of 2 account(s)" at bounding box center [814, 614] width 1271 height 37
drag, startPoint x: 1058, startPoint y: 621, endPoint x: 187, endPoint y: 42, distance: 1045.5
click at [187, 42] on div "My ad accounts Help Center Contact Support Term and policy About Us abadallah P…" at bounding box center [731, 346] width 1462 height 693
click at [187, 42] on div "My ad accounts" at bounding box center [262, 38] width 167 height 22
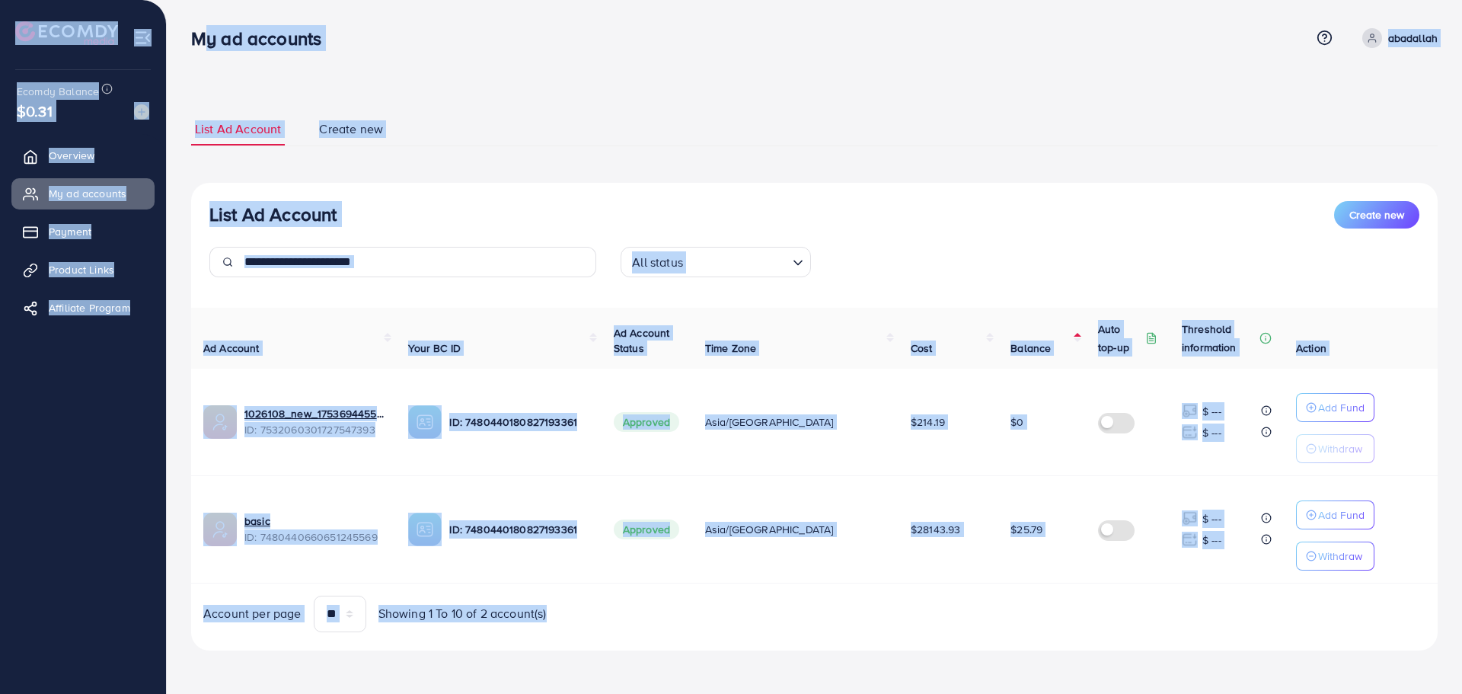
drag, startPoint x: 175, startPoint y: 31, endPoint x: 1143, endPoint y: 663, distance: 1156.2
click at [1143, 663] on div "List Ad Account Create new List Ad Account Create new All status Loading... Ad …" at bounding box center [815, 346] width 1296 height 693
click at [1143, 663] on div "List Ad Account Create new List Ad Account Create new All status Loading... Ad …" at bounding box center [814, 381] width 1247 height 574
drag, startPoint x: 1111, startPoint y: 647, endPoint x: 193, endPoint y: 36, distance: 1101.9
click at [193, 36] on div "My ad accounts Help Center Contact Support Term and policy About Us abadallah P…" at bounding box center [731, 346] width 1462 height 693
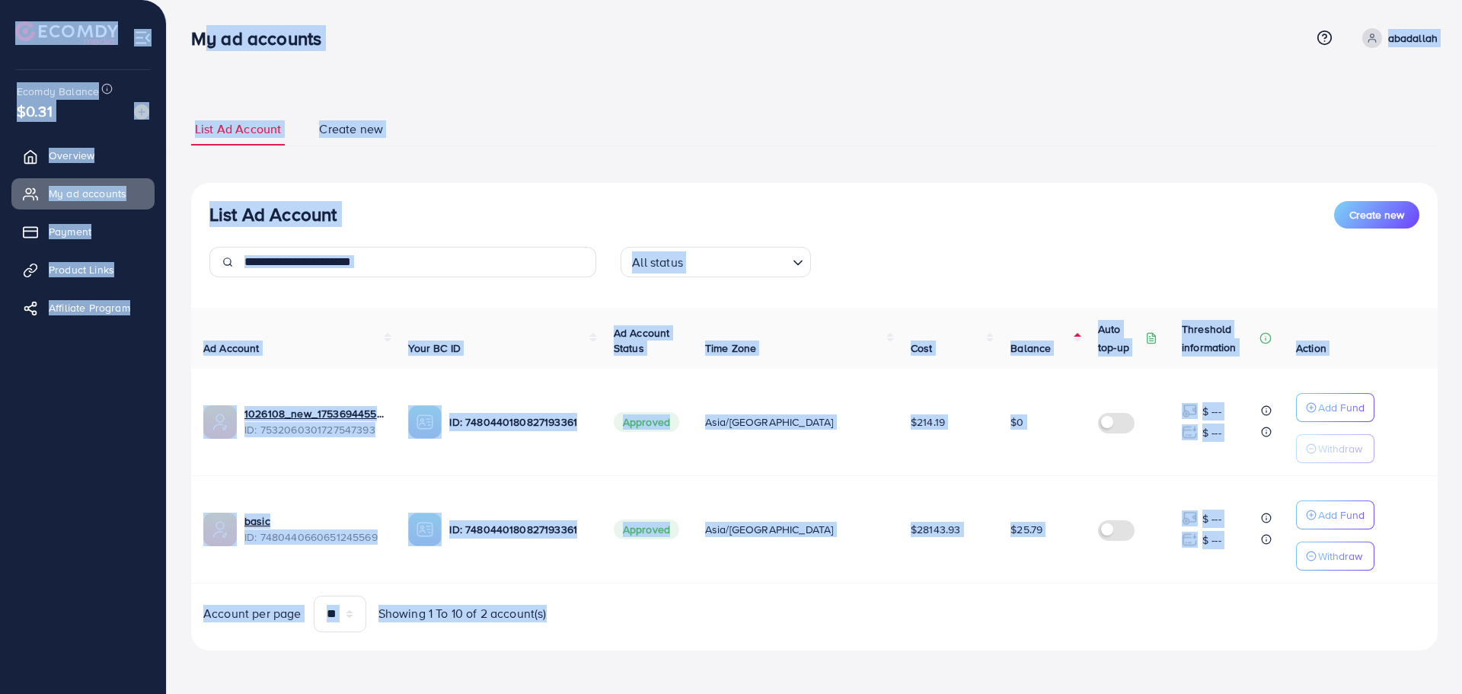
click at [165, 18] on div at bounding box center [83, 27] width 167 height 54
drag, startPoint x: 172, startPoint y: 18, endPoint x: 1115, endPoint y: 631, distance: 1125.2
click at [1115, 631] on div "List Ad Account Create new List Ad Account Create new All status Loading... Ad …" at bounding box center [815, 346] width 1296 height 693
click at [1115, 631] on div "Account per page ** ** ** *** Showing 1 To 10 of 2 account(s)" at bounding box center [814, 614] width 1271 height 37
drag, startPoint x: 1115, startPoint y: 631, endPoint x: 181, endPoint y: 48, distance: 1101.7
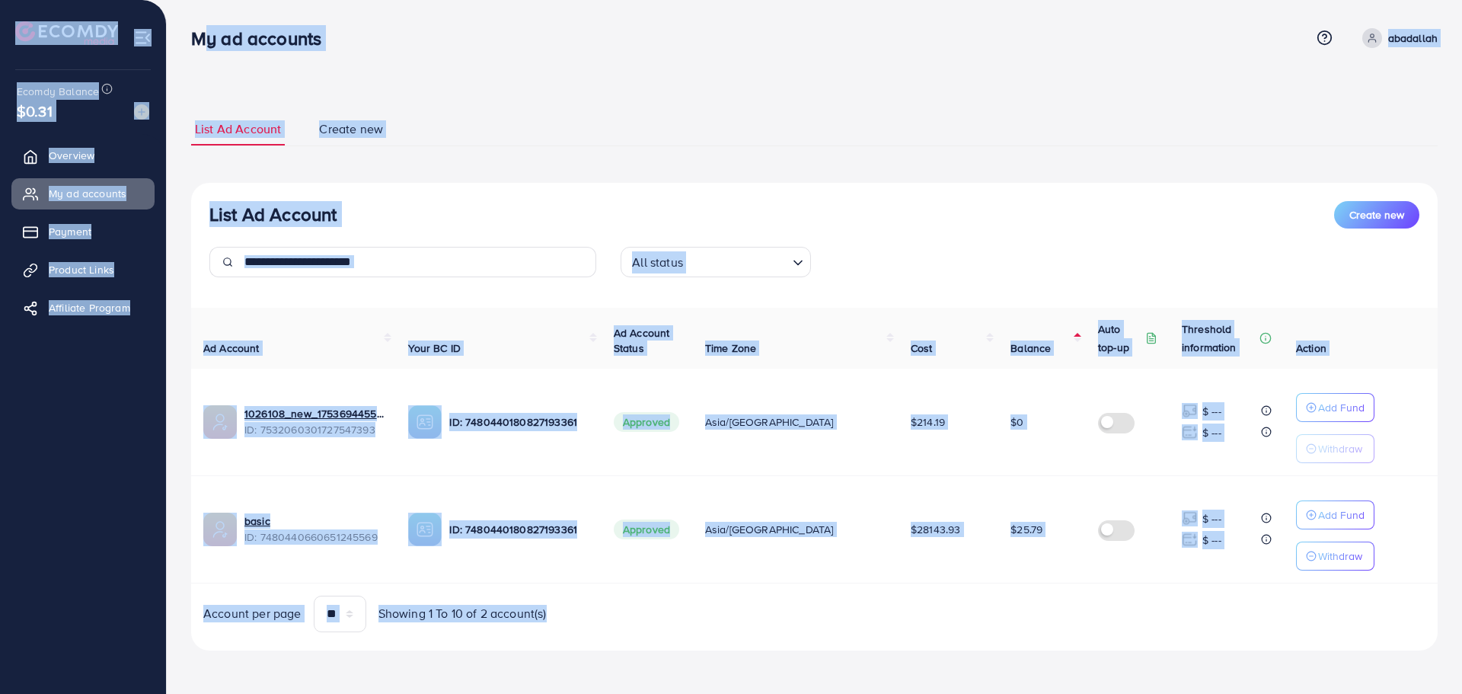
click at [181, 48] on div "My ad accounts Help Center Contact Support Term and policy About Us abadallah P…" at bounding box center [731, 346] width 1462 height 693
click at [181, 48] on div "My ad accounts" at bounding box center [262, 38] width 167 height 22
drag, startPoint x: 181, startPoint y: 43, endPoint x: 1015, endPoint y: 634, distance: 1022.2
click at [1015, 634] on div "My ad accounts Help Center Contact Support Term and policy About Us abadallah P…" at bounding box center [731, 346] width 1462 height 693
click at [1014, 633] on div "List Ad Account Create new All status Loading... Ad Account Your BC ID Ad Accou…" at bounding box center [814, 417] width 1247 height 468
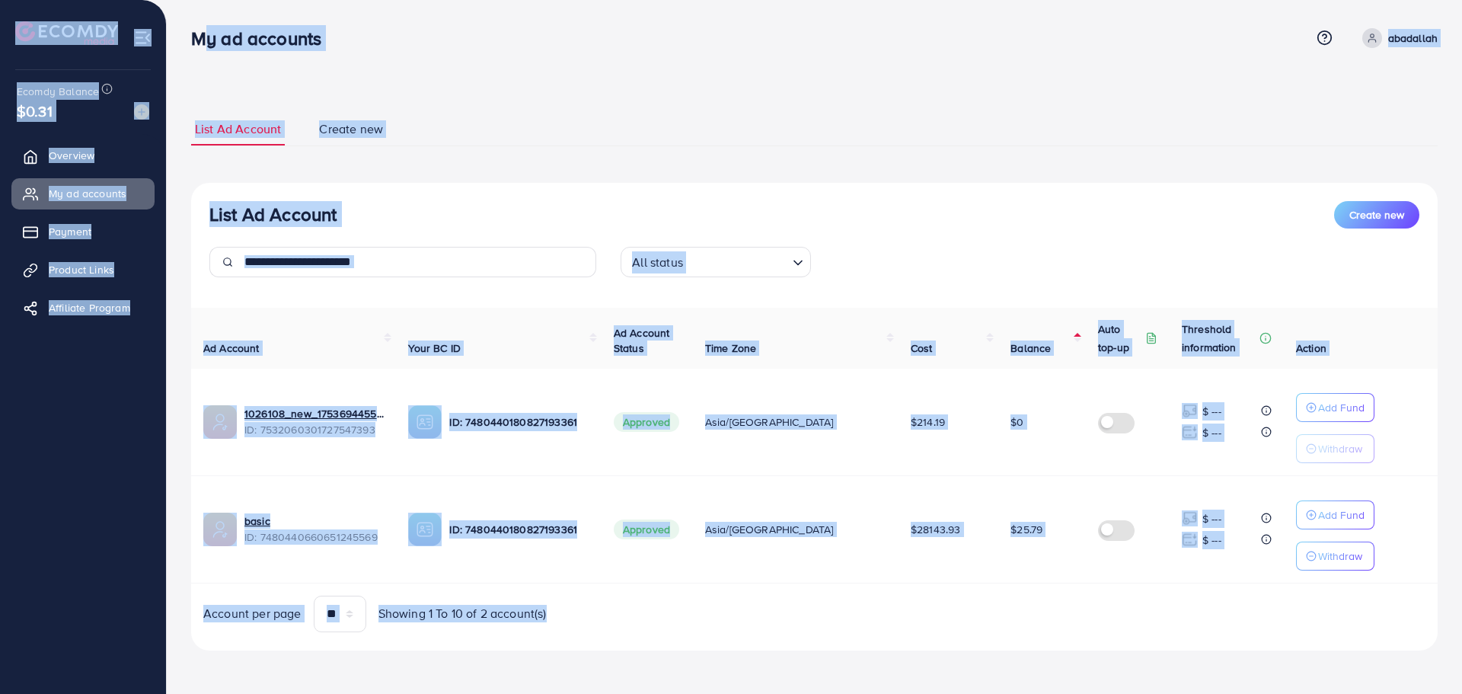
click at [1013, 633] on div "List Ad Account Create new All status Loading... Ad Account Your BC ID Ad Accou…" at bounding box center [814, 417] width 1247 height 468
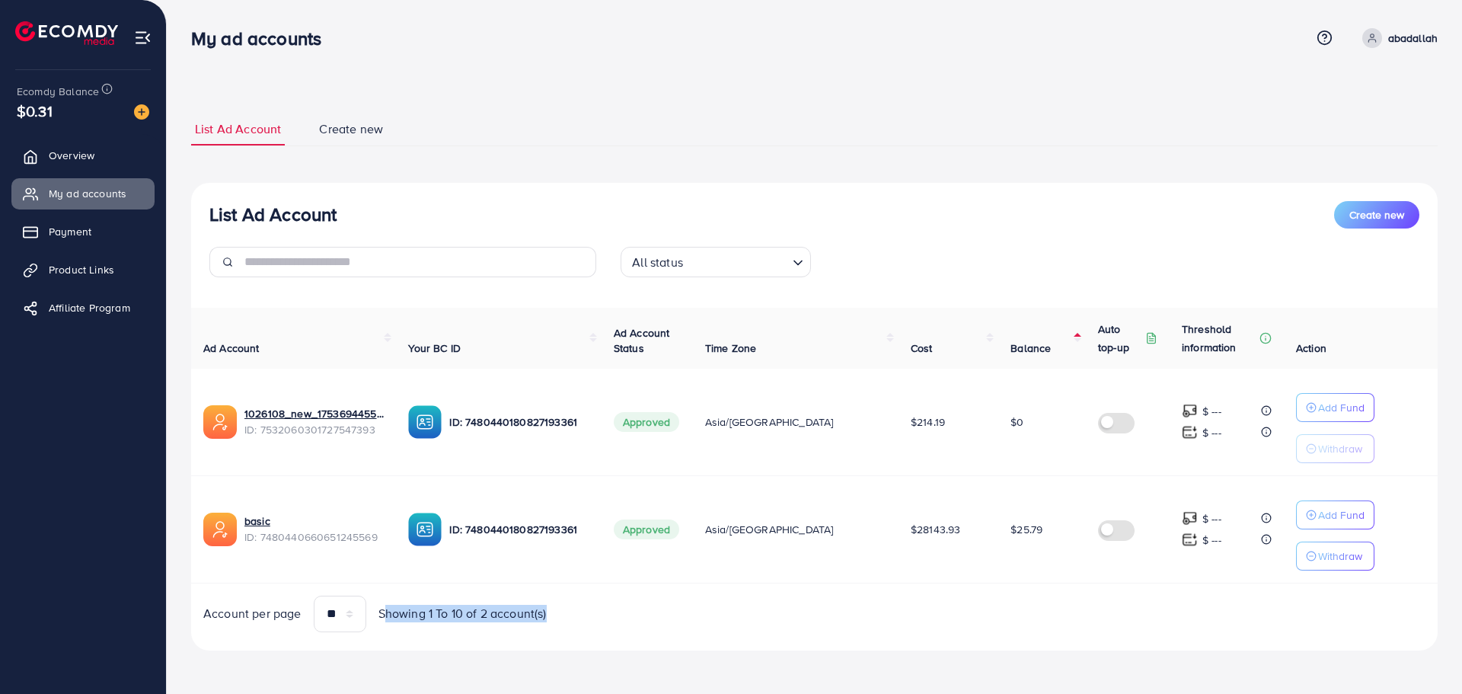
click at [1013, 633] on div "List Ad Account Create new All status Loading... Ad Account Your BC ID Ad Accou…" at bounding box center [814, 417] width 1247 height 468
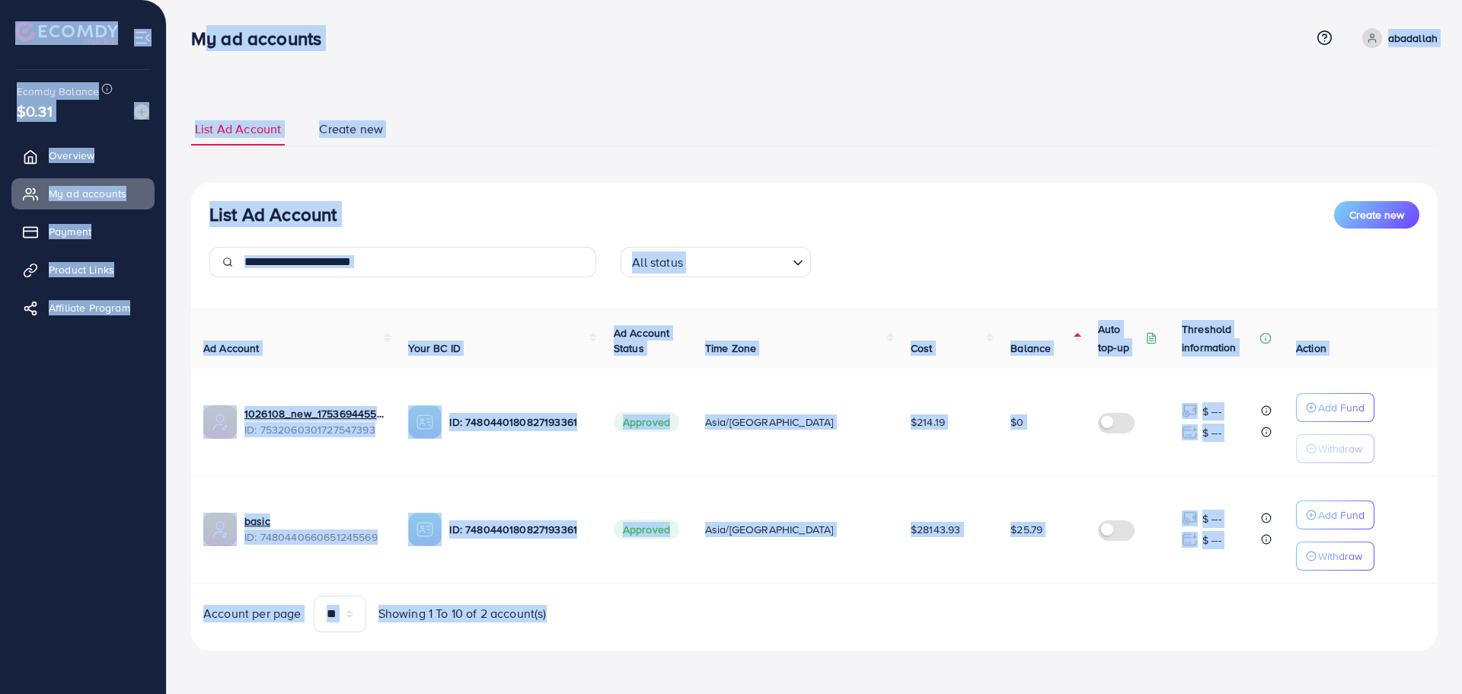
drag, startPoint x: 1013, startPoint y: 632, endPoint x: 199, endPoint y: 56, distance: 997.7
click at [200, 56] on div "My ad accounts Help Center Contact Support Term and policy About Us abadallah P…" at bounding box center [731, 346] width 1462 height 693
click at [187, 54] on div "List Ad Account Create new List Ad Account Create new All status Loading... Ad …" at bounding box center [815, 346] width 1296 height 693
drag, startPoint x: 188, startPoint y: 42, endPoint x: 1186, endPoint y: 692, distance: 1191.1
click at [1186, 692] on div "My ad accounts Help Center Contact Support Term and policy About Us abadallah P…" at bounding box center [731, 346] width 1462 height 693
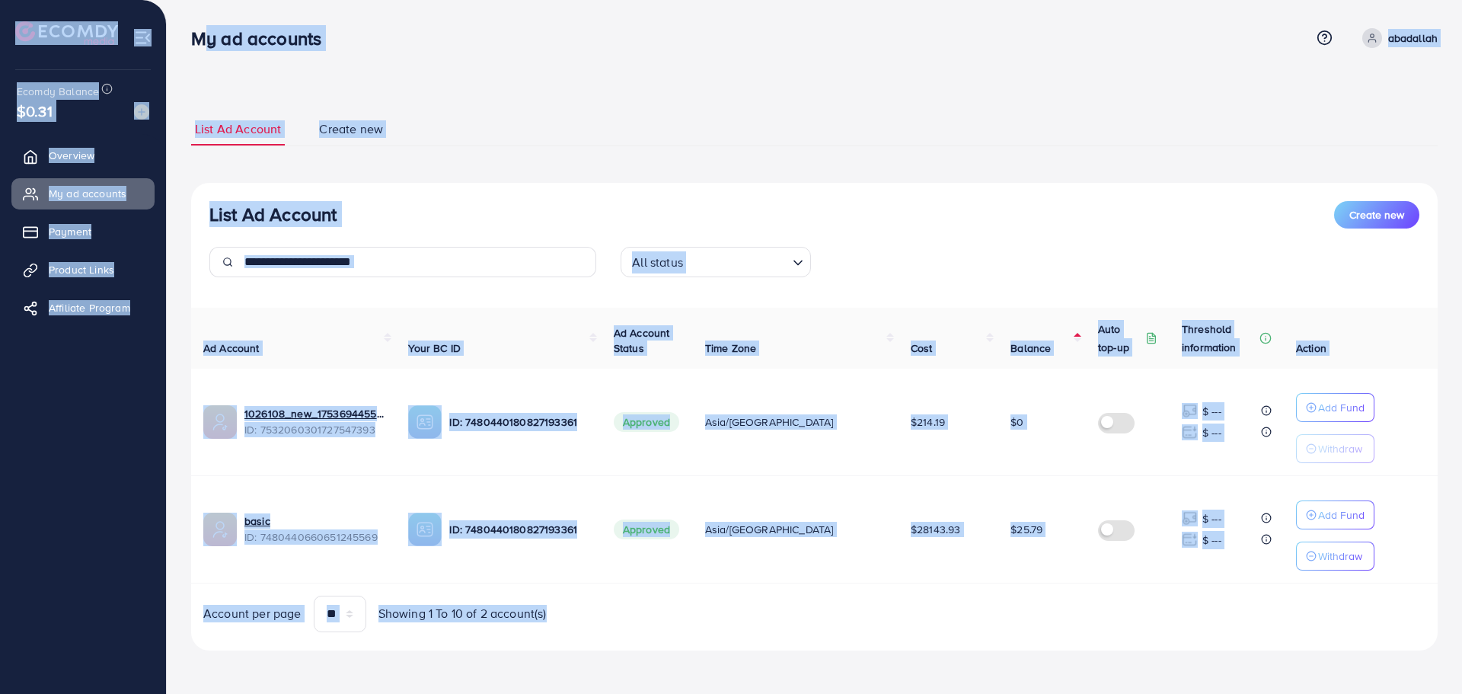
click at [1168, 656] on div "List Ad Account Create new List Ad Account Create new All status Loading... Ad …" at bounding box center [814, 381] width 1247 height 574
drag, startPoint x: 1168, startPoint y: 656, endPoint x: 190, endPoint y: 30, distance: 1161.2
click at [190, 30] on div "My ad accounts Help Center Contact Support Term and policy About Us abadallah P…" at bounding box center [731, 346] width 1462 height 693
click at [190, 30] on div "My ad accounts" at bounding box center [262, 38] width 167 height 22
drag, startPoint x: 187, startPoint y: 26, endPoint x: 1120, endPoint y: 627, distance: 1109.2
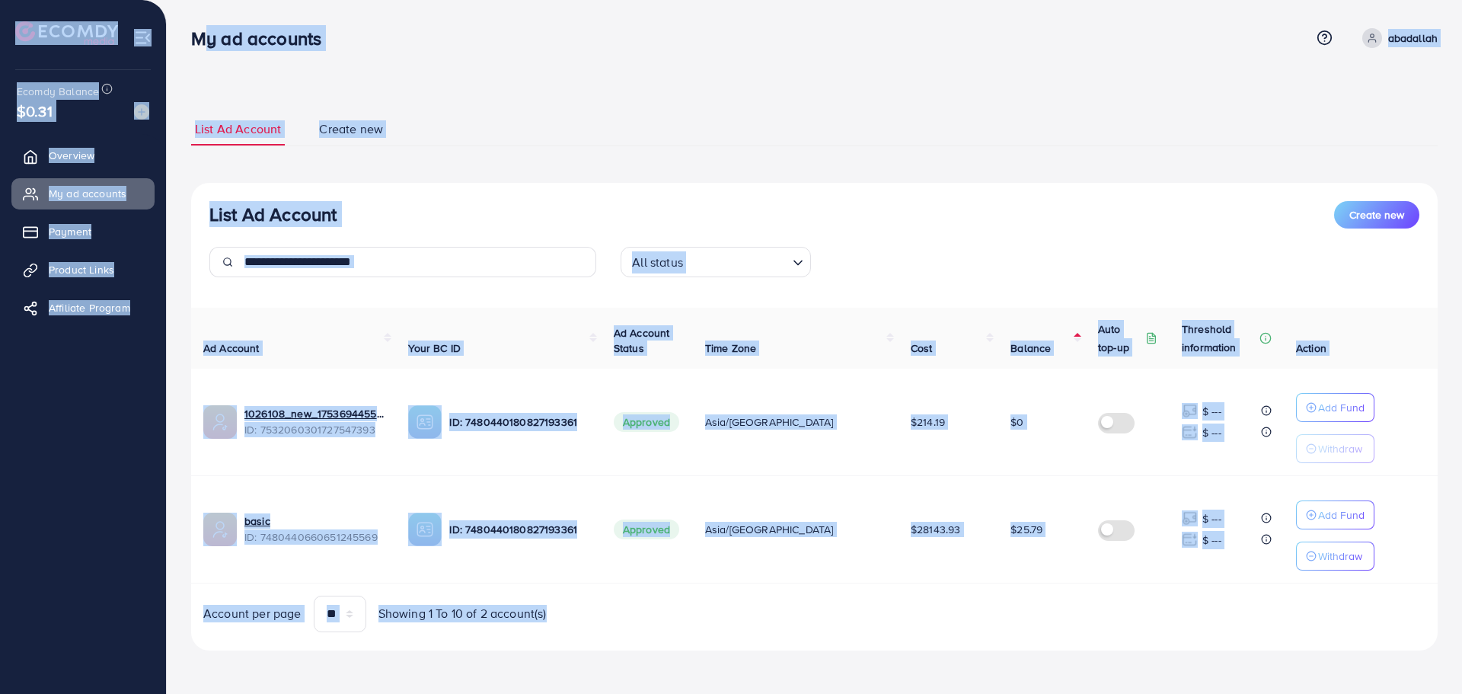
click at [1120, 627] on div "List Ad Account Create new List Ad Account Create new All status Loading... Ad …" at bounding box center [815, 346] width 1296 height 693
click at [1120, 627] on div "Account per page ** ** ** *** Showing 1 To 10 of 2 account(s)" at bounding box center [814, 614] width 1271 height 37
drag
click at [191, 32] on div "My ad accounts Help Center Contact Support Term and policy About Us abadallah P…" at bounding box center [731, 346] width 1462 height 693
click at [191, 32] on h3 "My ad accounts" at bounding box center [262, 38] width 142 height 22
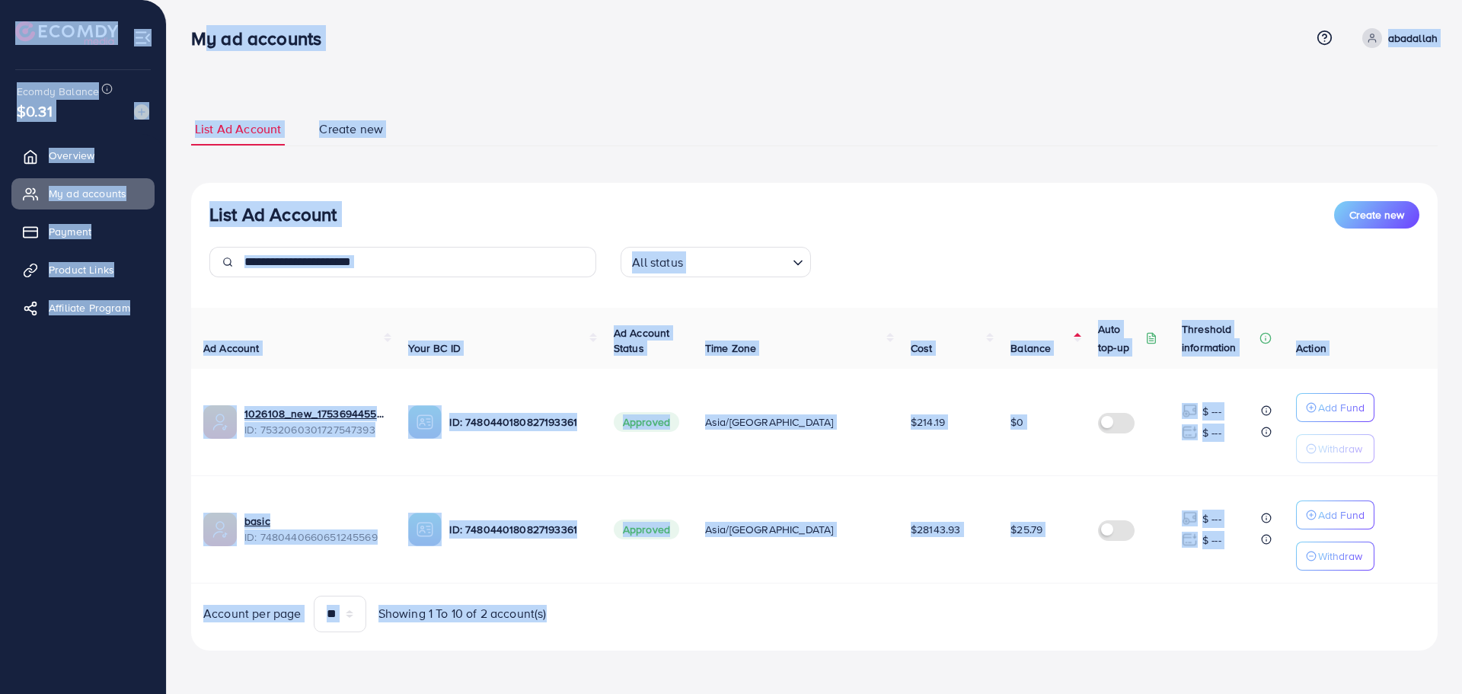
click at [1333, 637] on div "List Ad Account Create new List Ad Account Create new All status Loading... Ad …" at bounding box center [815, 346] width 1296 height 693
click at [1332, 637] on div "List Ad Account Create new All status Loading... Ad Account Your BC ID Ad Accou…" at bounding box center [814, 417] width 1247 height 468
click at [1326, 633] on div "List Ad Account Create new All status Loading... Ad Account Your BC ID Ad Accou…" at bounding box center [814, 417] width 1247 height 468
click at [1234, 650] on div "List Ad Account Create new All status Loading... Ad Account Your BC ID Ad Accou…" at bounding box center [814, 417] width 1247 height 468
drag, startPoint x: 1184, startPoint y: 651, endPoint x: 194, endPoint y: 46, distance: 1159.6
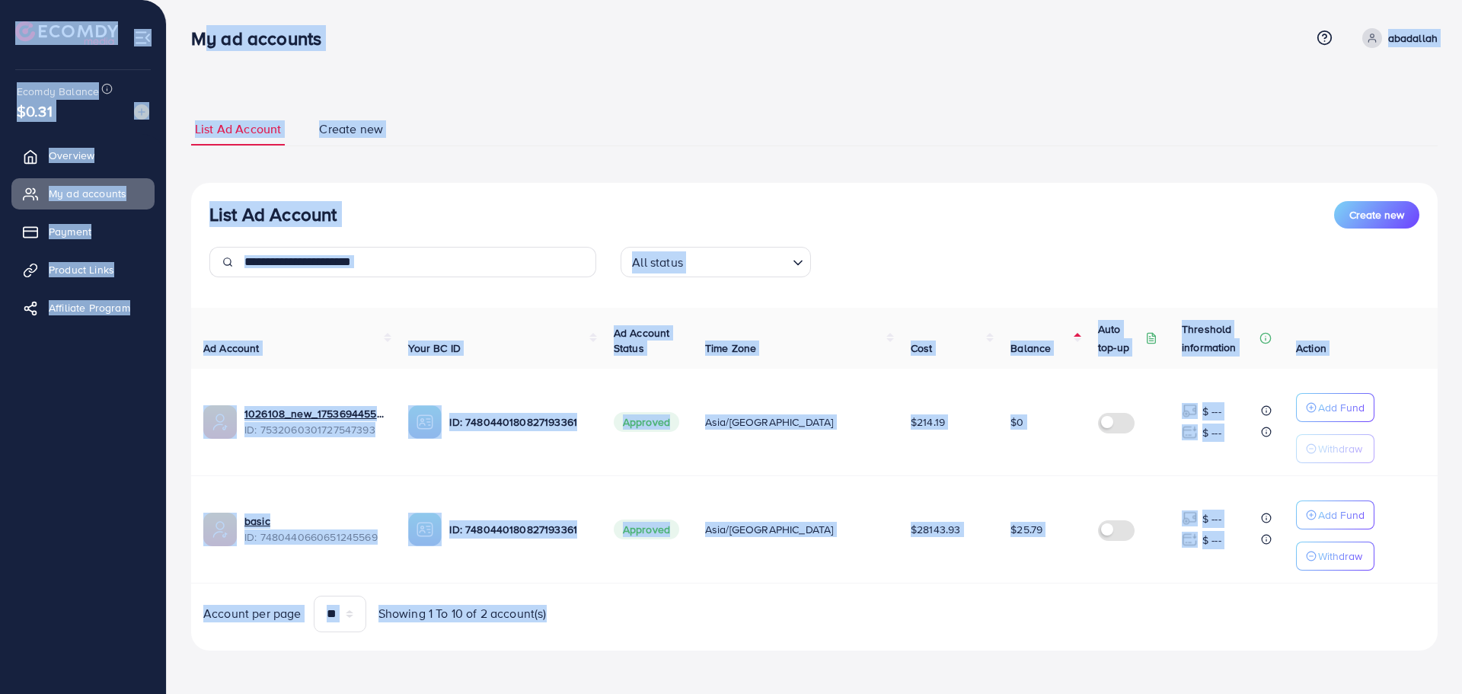
click at [194, 46] on div "My ad accounts Help Center Contact Support Term and policy About Us abadallah P…" at bounding box center [731, 346] width 1462 height 693
click at [188, 43] on div "My ad accounts" at bounding box center [262, 38] width 167 height 22
click at [1013, 665] on div "My ad accounts Help Center Contact Support Term and policy About Us abadallah P…" at bounding box center [731, 346] width 1462 height 693
click at [1013, 665] on div "List Ad Account Create new List Ad Account Create new All status Loading... Ad …" at bounding box center [814, 381] width 1247 height 574
click at [190, 46] on div "My ad accounts Help Center Contact Support Term and policy About Us abadallah P…" at bounding box center [731, 346] width 1462 height 693
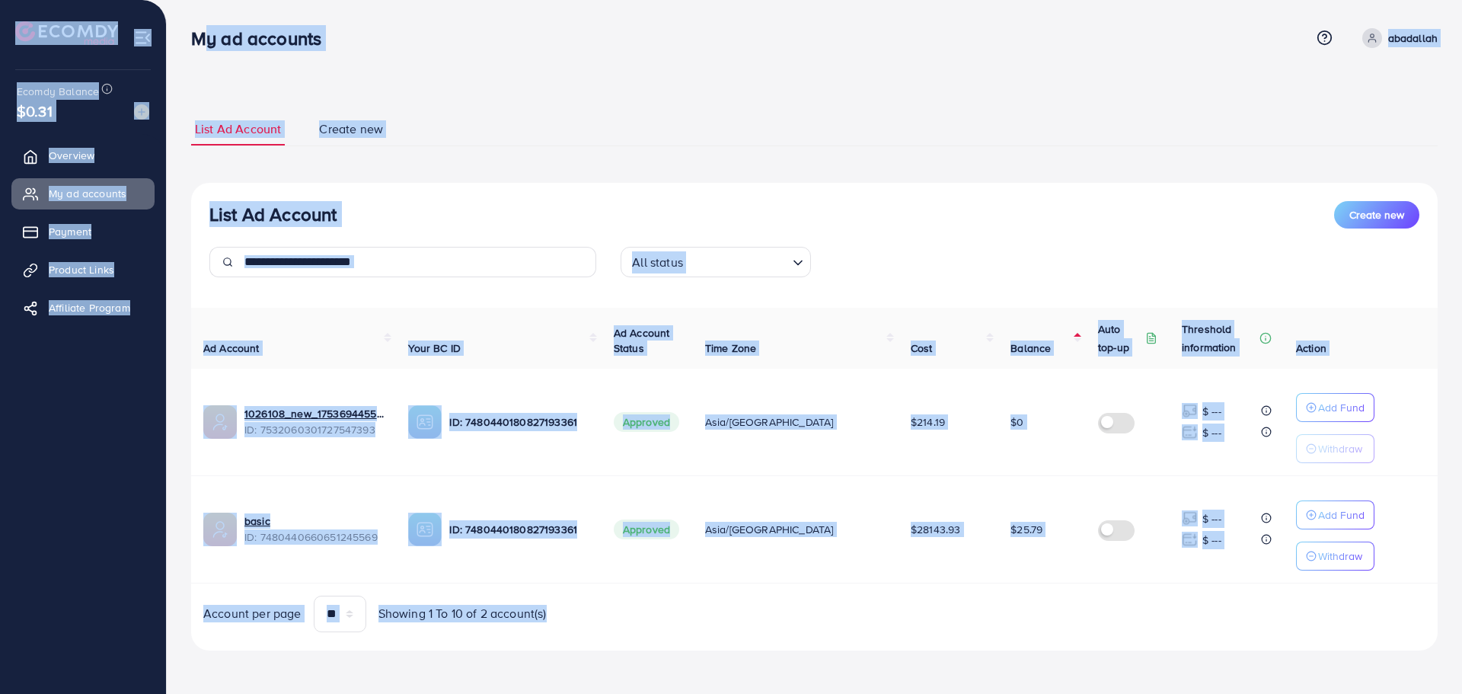
click at [190, 46] on div "My ad accounts" at bounding box center [262, 38] width 167 height 22
click at [1203, 671] on div "My ad accounts Help Center Contact Support Term and policy About Us abadallah P…" at bounding box center [731, 346] width 1462 height 693
click at [1203, 671] on div "List Ad Account Create new List Ad Account Create new All status Loading... Ad …" at bounding box center [815, 346] width 1296 height 693
click at [176, 33] on div "List Ad Account Create new List Ad Account Create new All status Loading... Ad …" at bounding box center [815, 346] width 1296 height 693
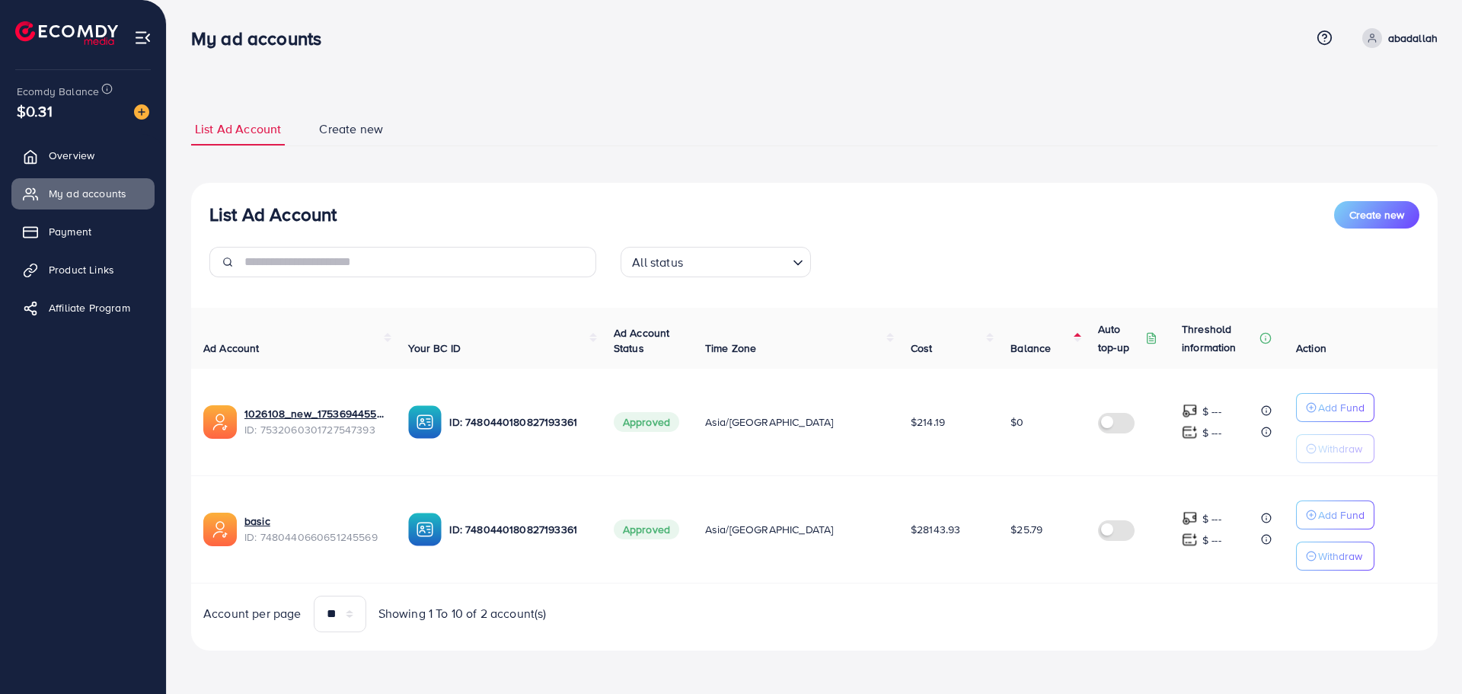
click at [199, 41] on h3 "My ad accounts" at bounding box center [262, 38] width 142 height 22
click at [802, 133] on ul "List Ad Account Create new" at bounding box center [814, 130] width 1247 height 34
drag, startPoint x: 873, startPoint y: 148, endPoint x: 1056, endPoint y: 626, distance: 512.1
click at [1056, 626] on div "List Ad Account Create new List Ad Account Create new All status Loading... Ad …" at bounding box center [814, 382] width 1247 height 538
click at [1056, 622] on div "Account per page ** ** ** *** Showing 1 To 10 of 2 account(s)" at bounding box center [814, 614] width 1271 height 37
